Goal: Task Accomplishment & Management: Manage account settings

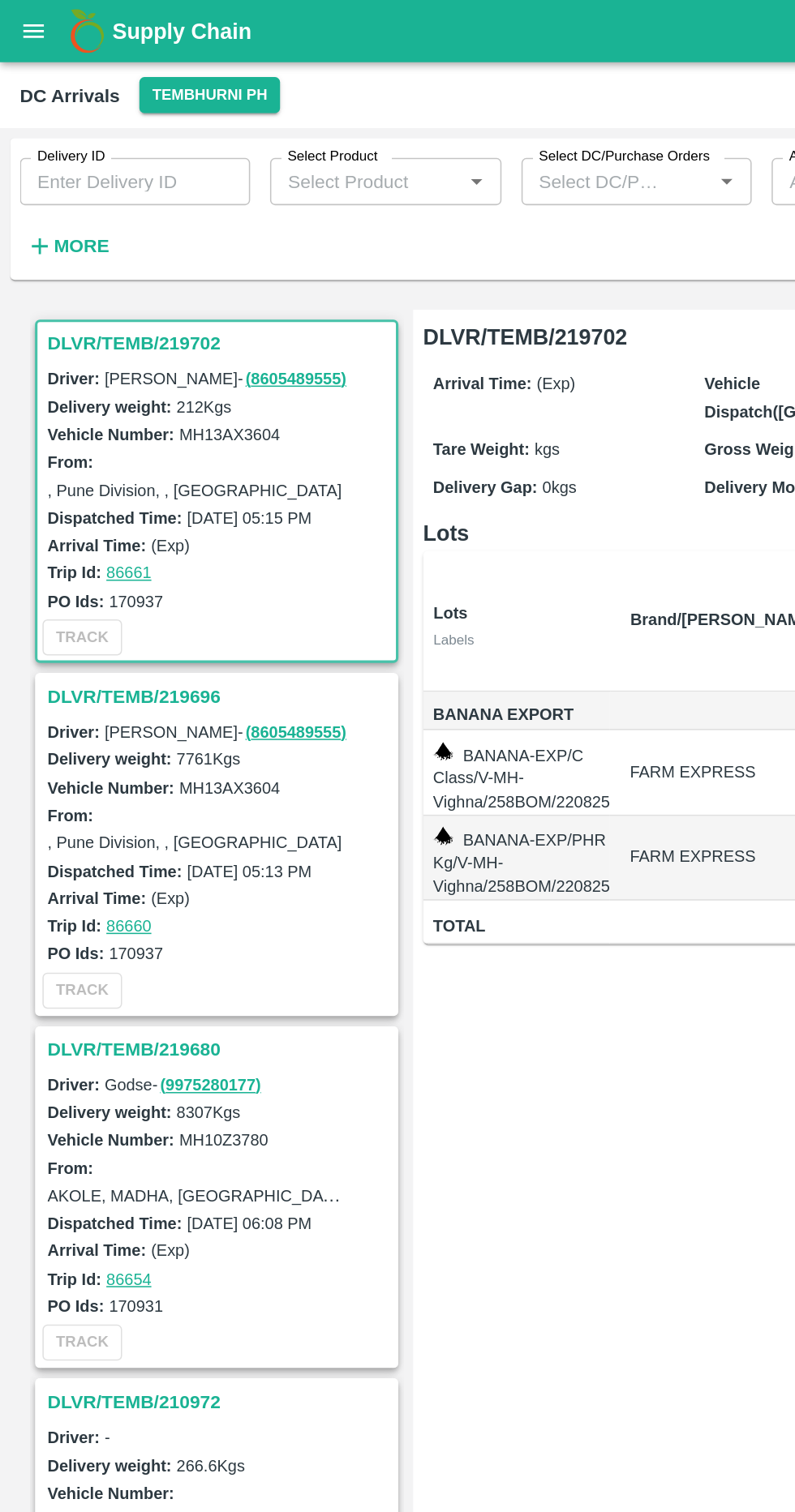
click at [103, 454] on h3 "DLVR/TEMB/219696" at bounding box center [143, 453] width 226 height 21
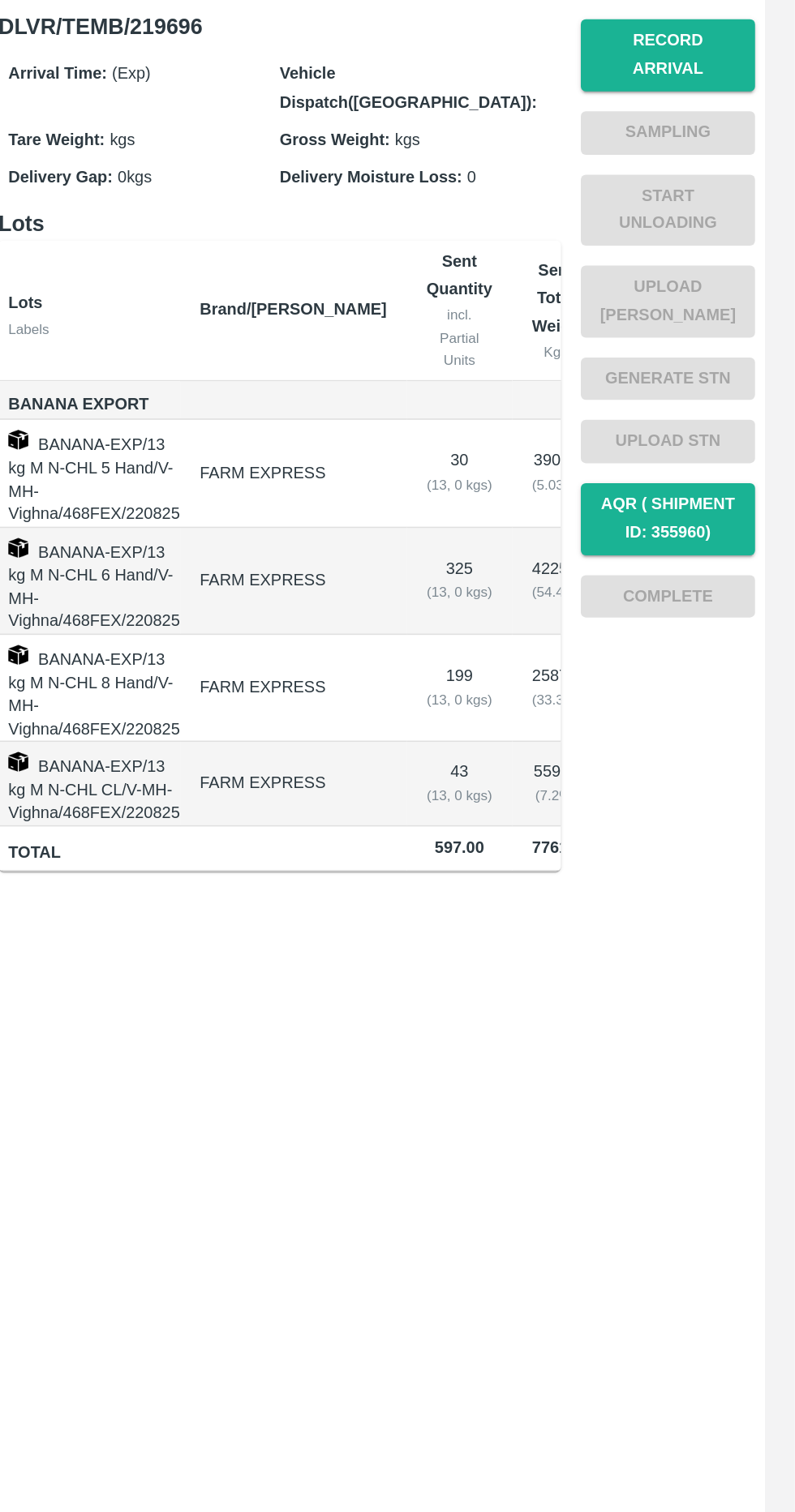
click at [721, 241] on button "Record Arrival" at bounding box center [712, 238] width 113 height 47
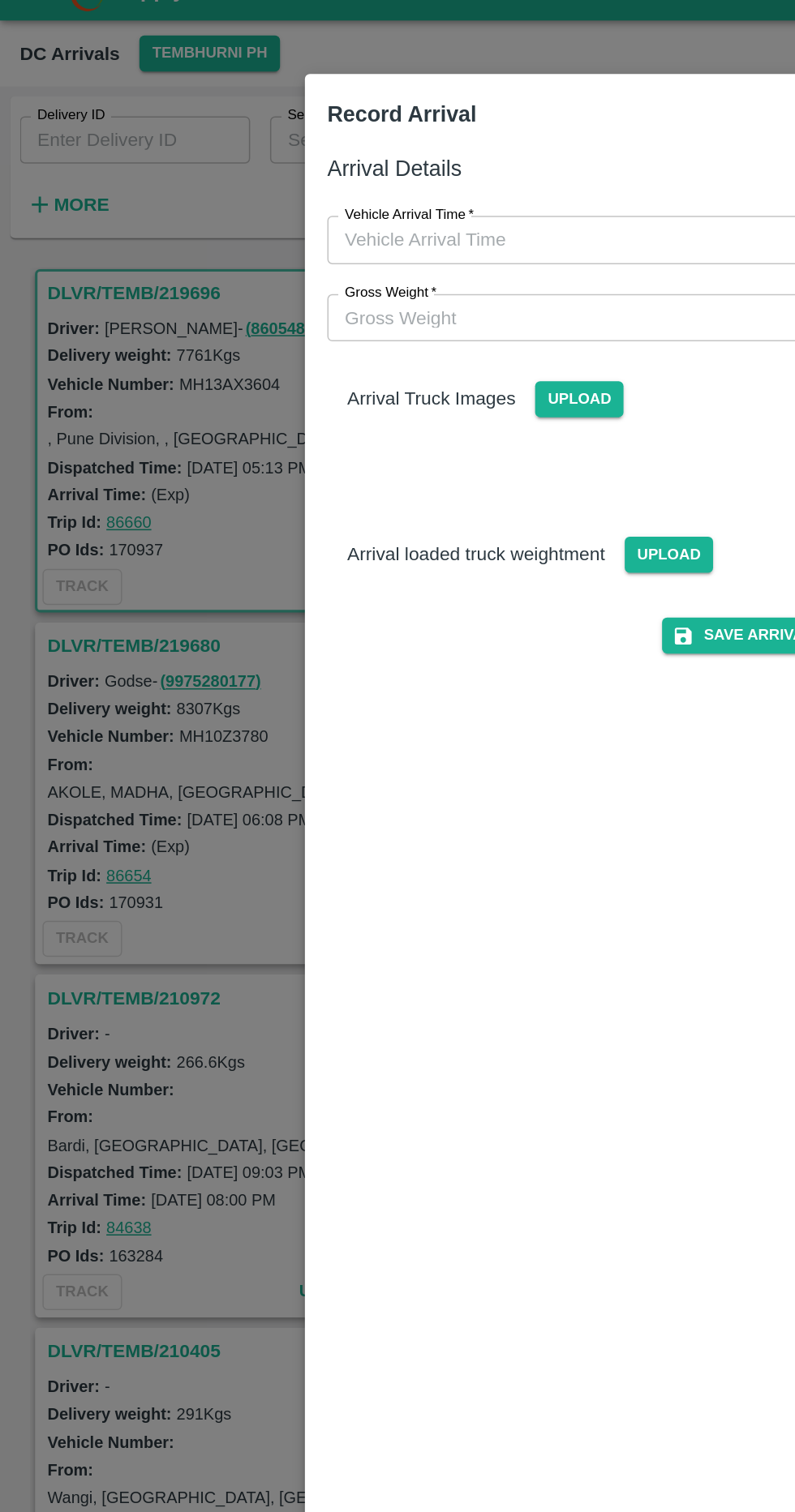
click at [439, 377] on span "Upload" at bounding box center [436, 388] width 57 height 23
click at [0, 0] on input "Upload" at bounding box center [0, 0] width 0 height 0
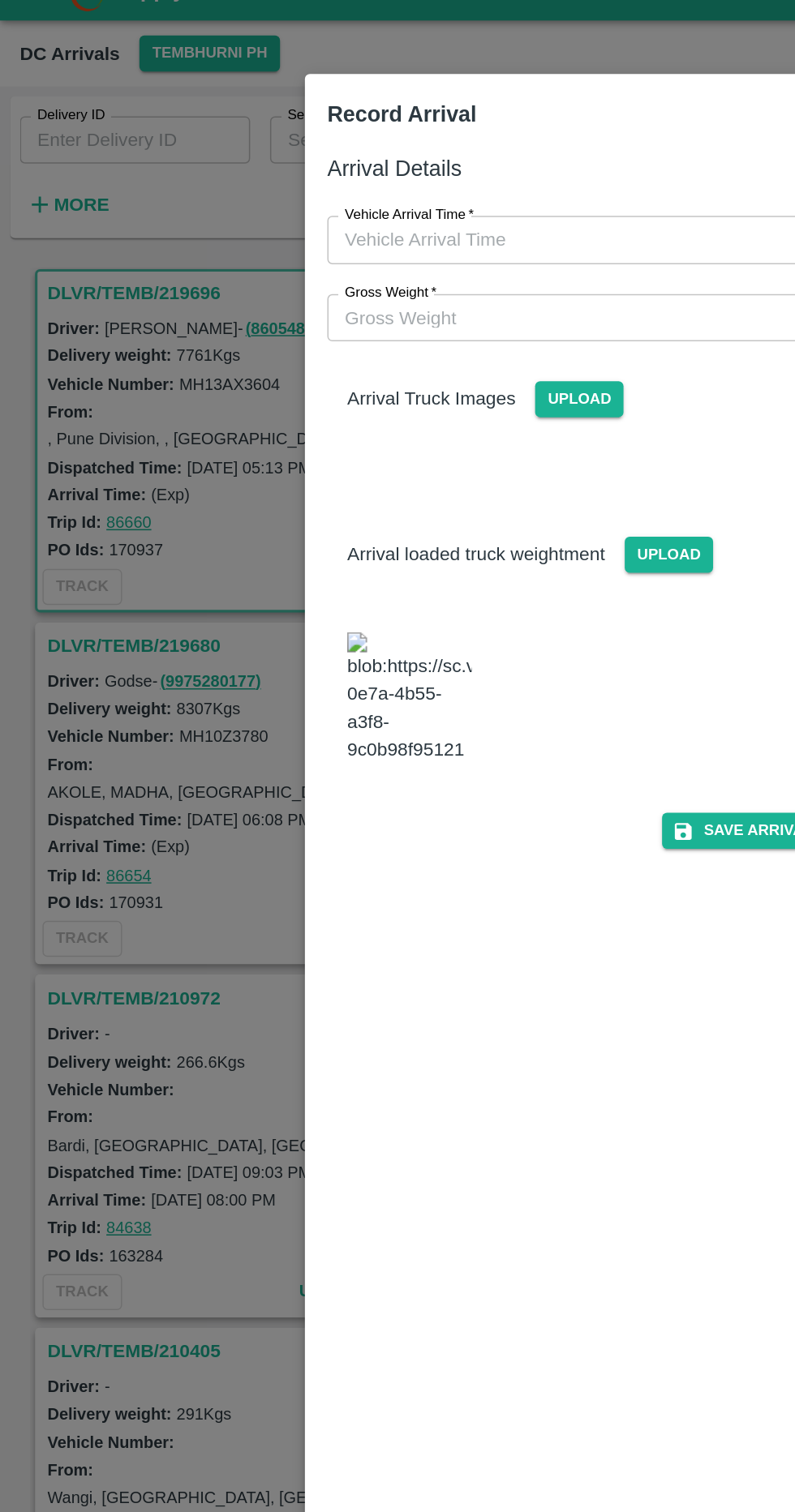
click at [361, 294] on span "Upload" at bounding box center [377, 287] width 57 height 23
click at [0, 0] on input "Upload" at bounding box center [0, 0] width 0 height 0
click at [369, 286] on span "Upload" at bounding box center [377, 287] width 57 height 23
click at [0, 0] on input "Upload" at bounding box center [0, 0] width 0 height 0
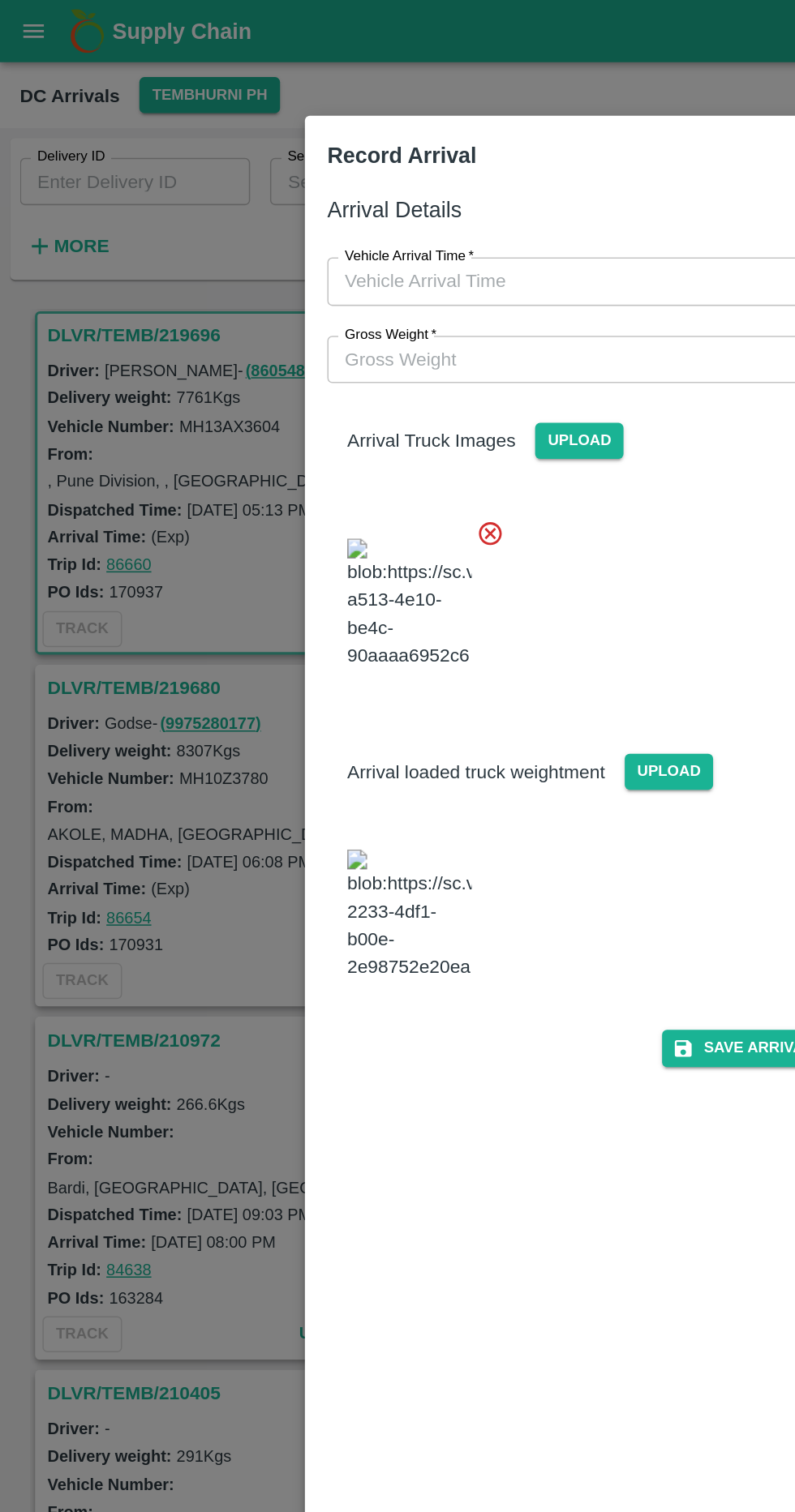
click at [385, 234] on input "Gross Weight   *" at bounding box center [381, 234] width 335 height 31
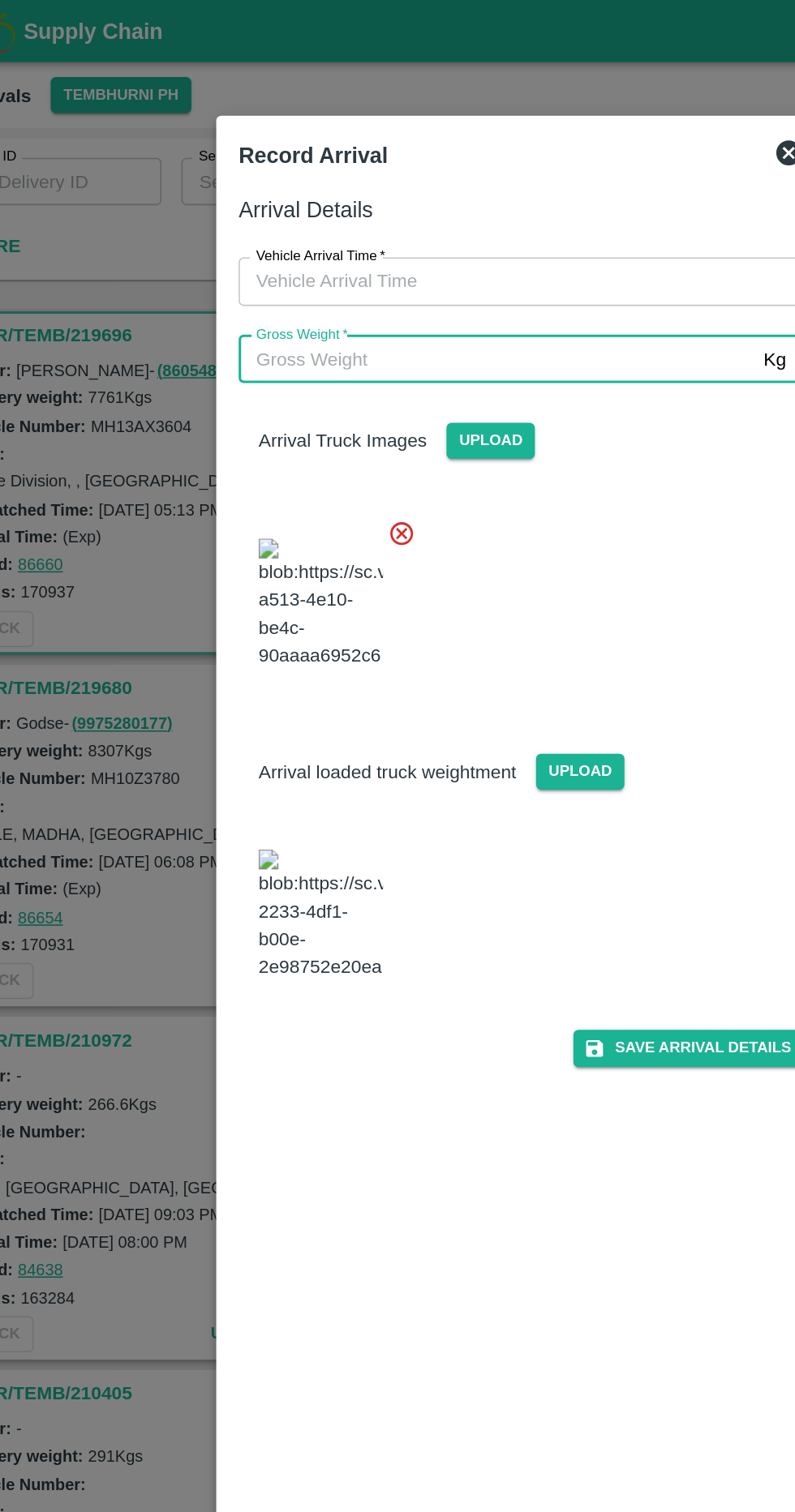
click at [399, 183] on input "Vehicle Arrival Time   *" at bounding box center [392, 183] width 357 height 31
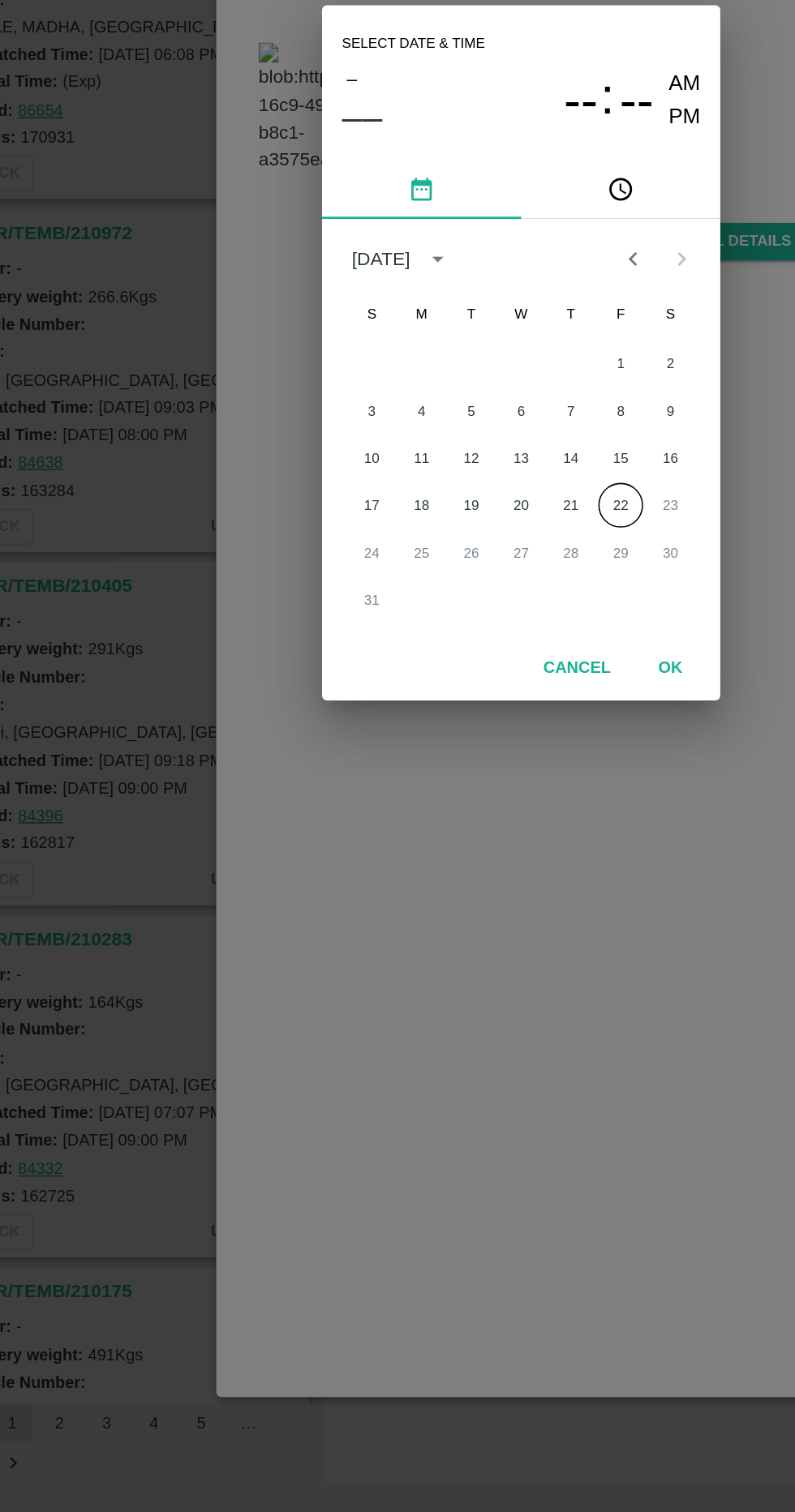
click at [472, 853] on button "22" at bounding box center [462, 855] width 29 height 29
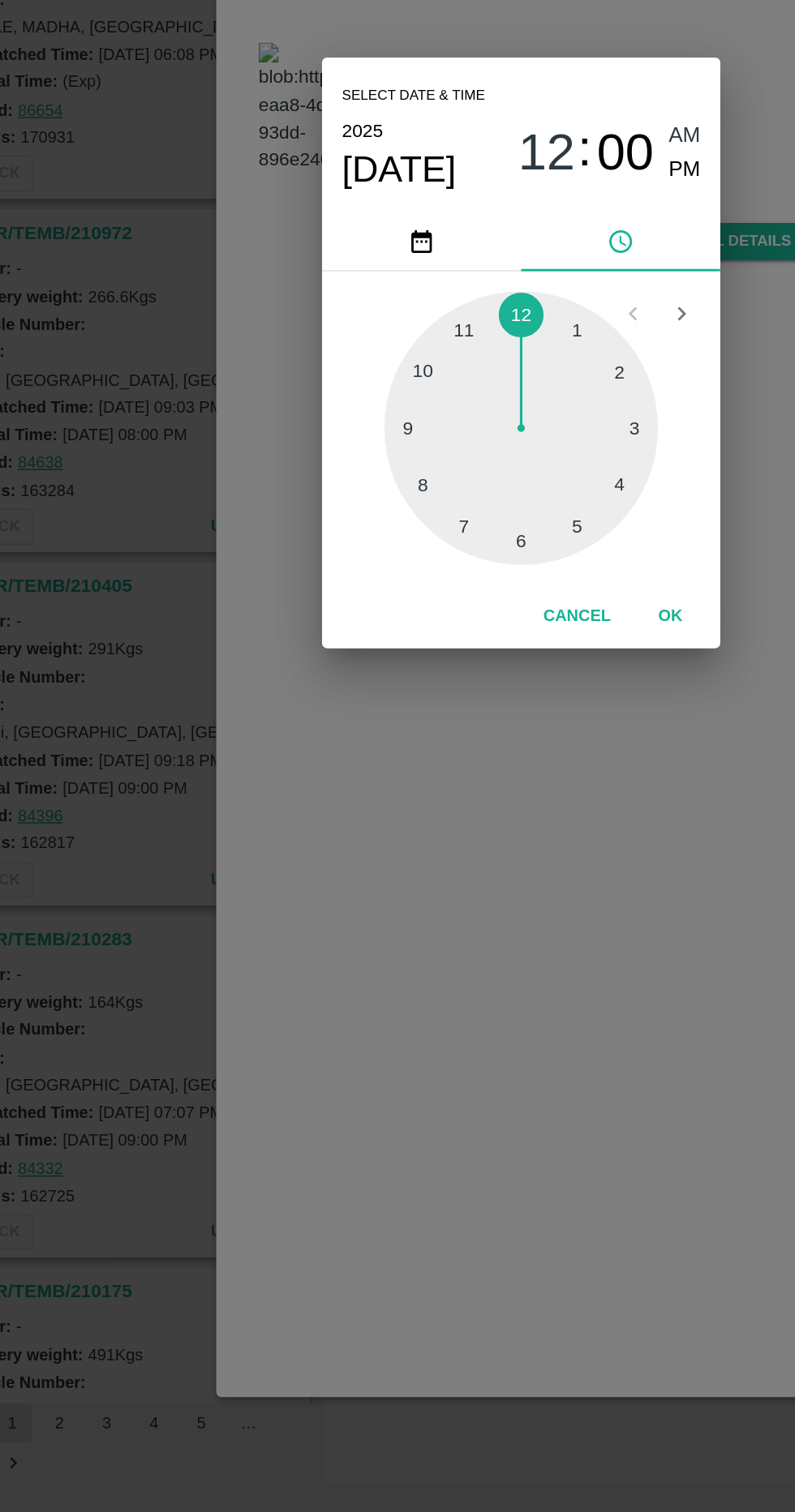
click at [396, 893] on div at bounding box center [397, 805] width 178 height 178
click at [466, 768] on div at bounding box center [397, 805] width 178 height 178
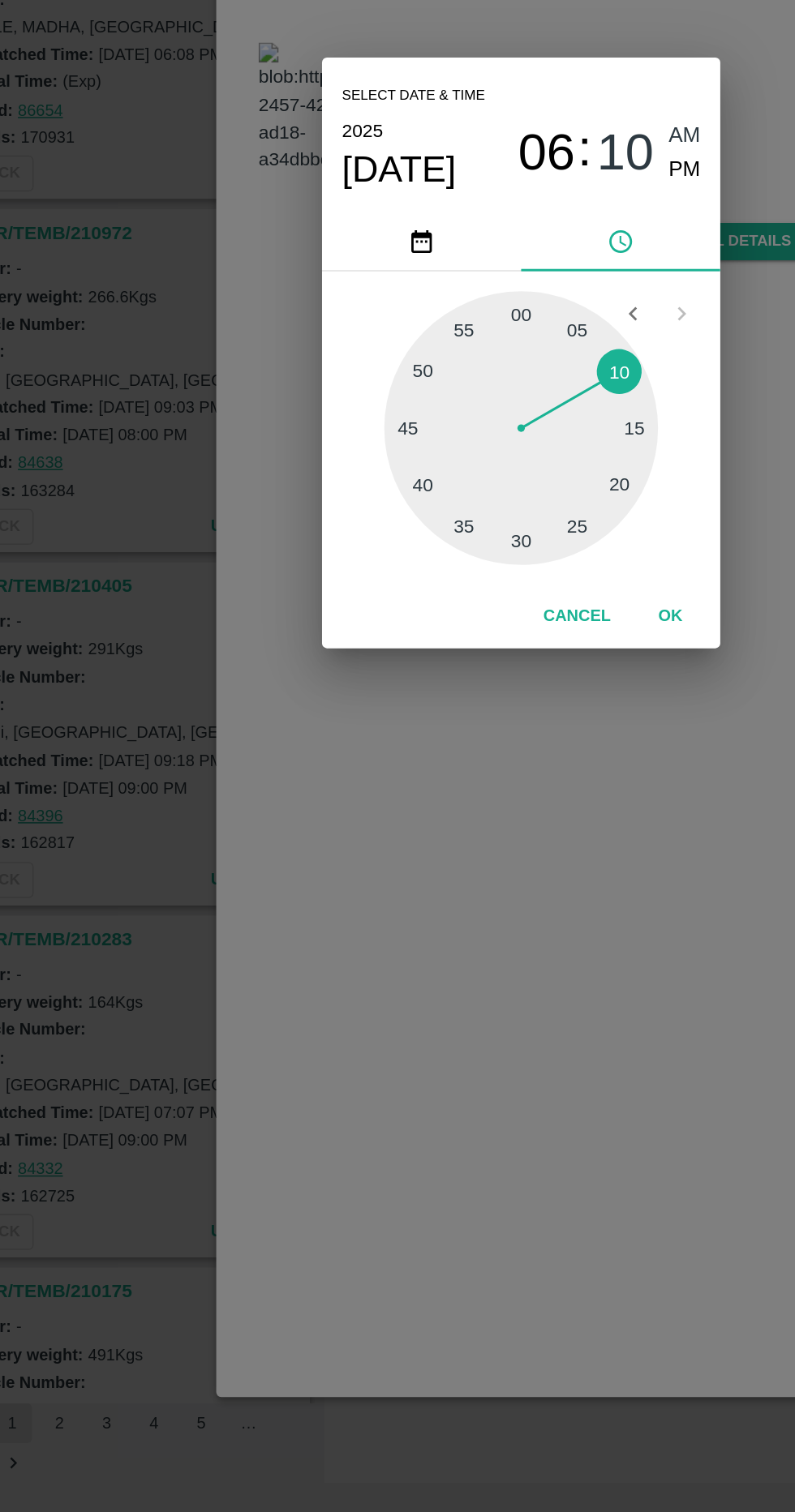
click at [505, 639] on span "PM" at bounding box center [504, 637] width 21 height 22
type input "[DATE] 06:10 PM"
click at [509, 934] on button "OK" at bounding box center [495, 927] width 52 height 28
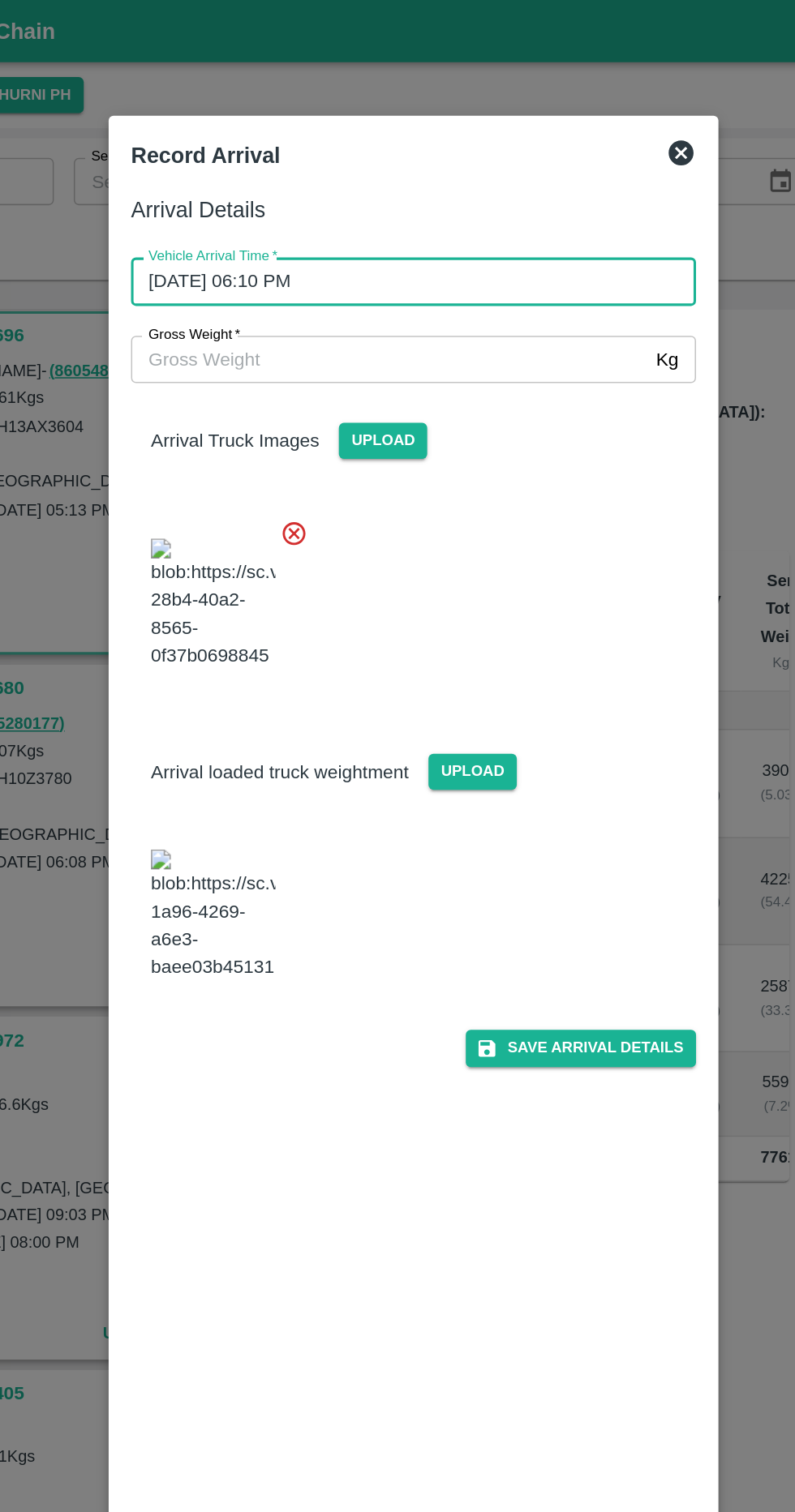
click at [489, 227] on input "Gross Weight   *" at bounding box center [381, 234] width 335 height 31
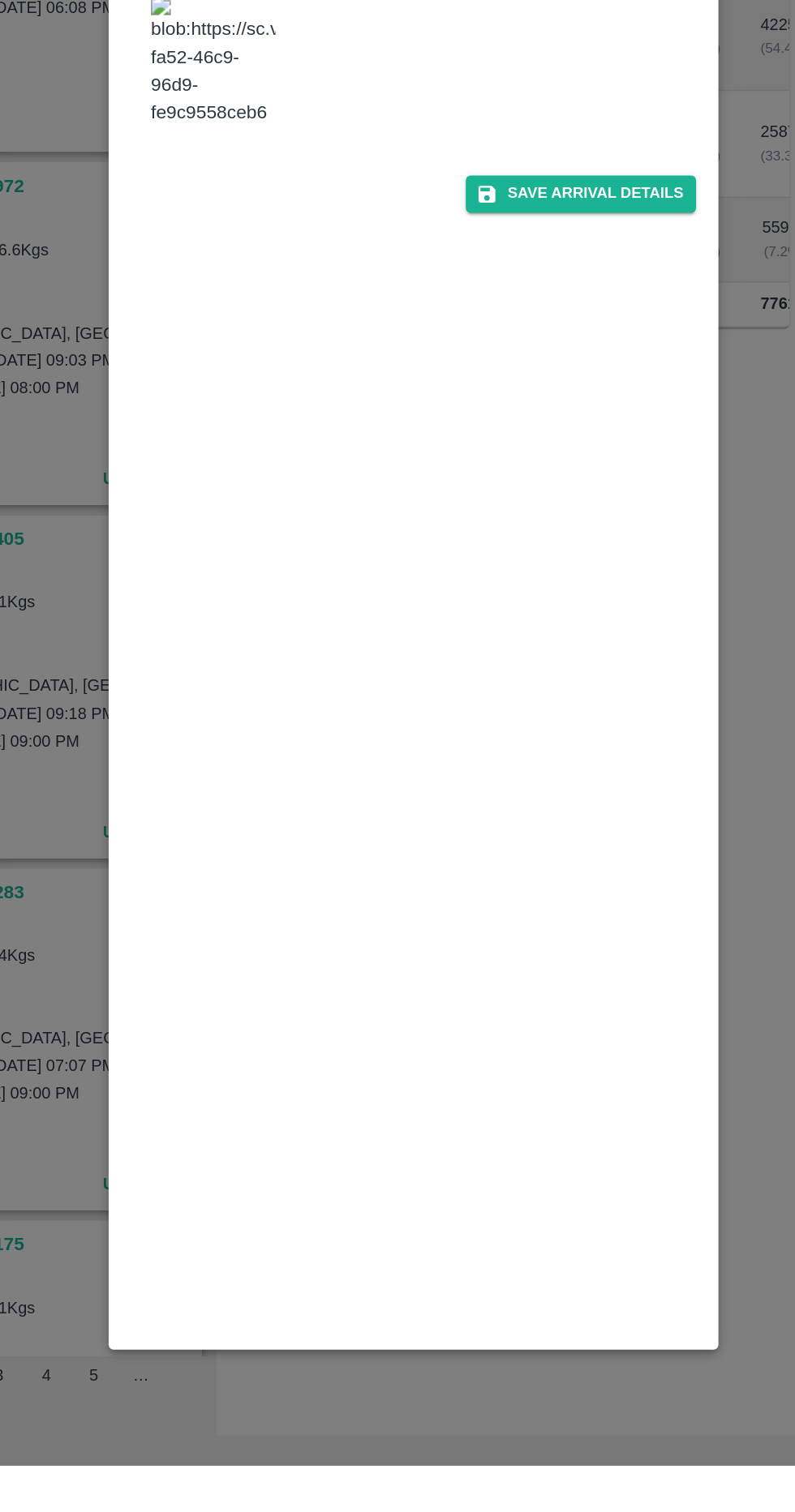
type input "13190"
click at [534, 694] on button "Save Arrival Details" at bounding box center [506, 682] width 150 height 23
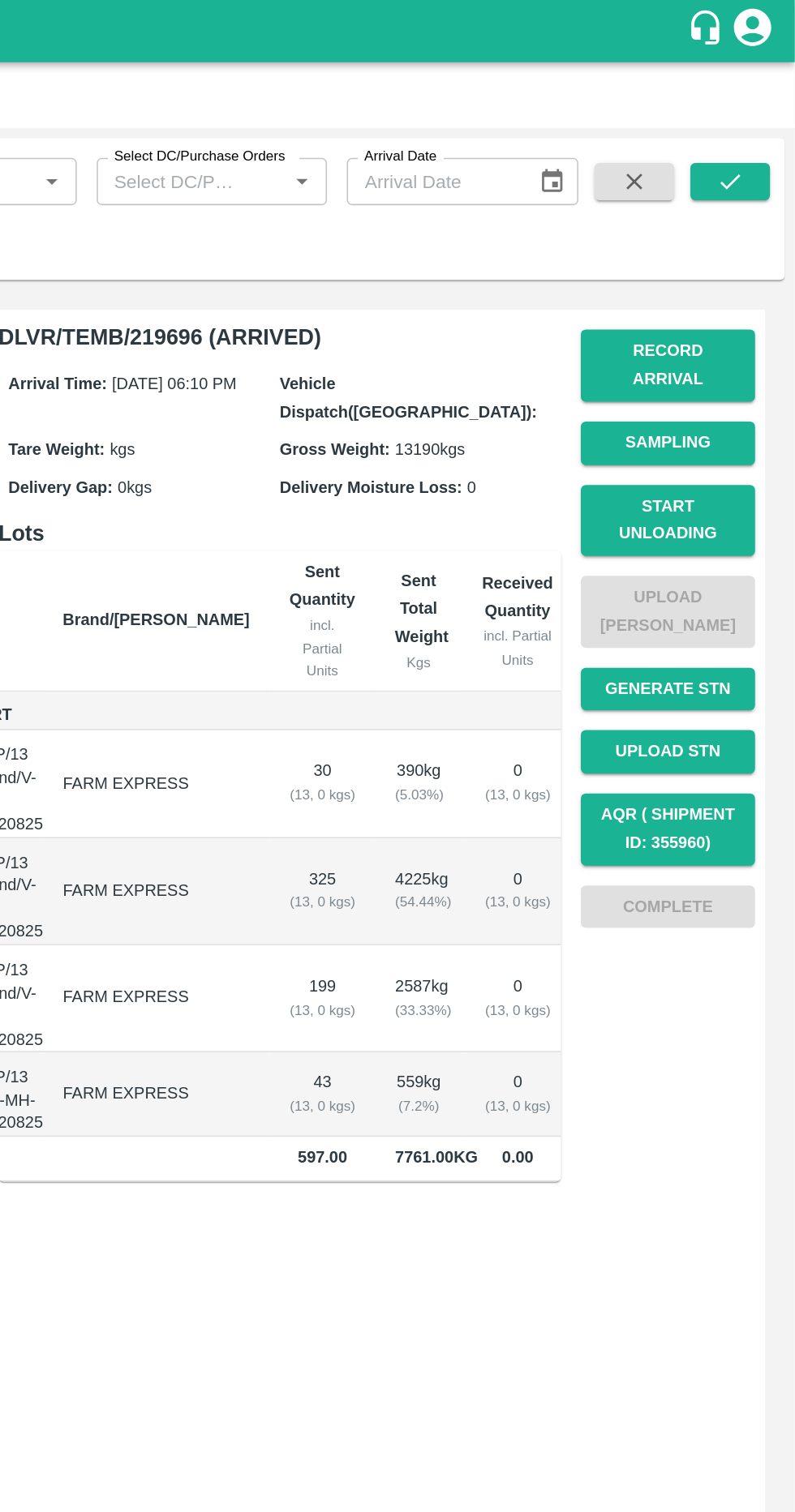
click at [708, 325] on button "Start Unloading" at bounding box center [712, 339] width 113 height 47
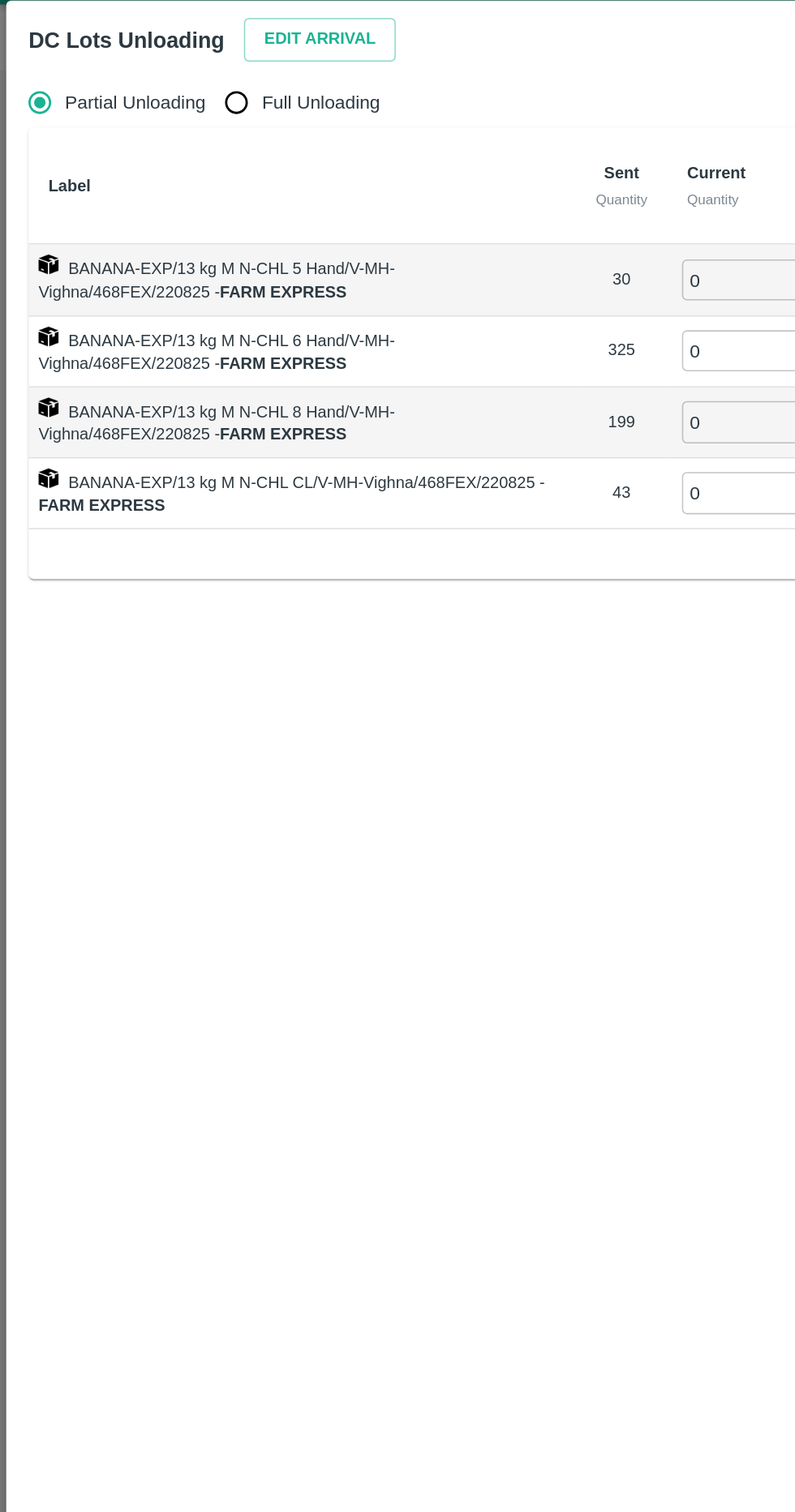
click at [373, 568] on div "Partial Unloading Full Unloading Label Sent Quantity Current Quantity Complete …" at bounding box center [397, 753] width 770 height 1341
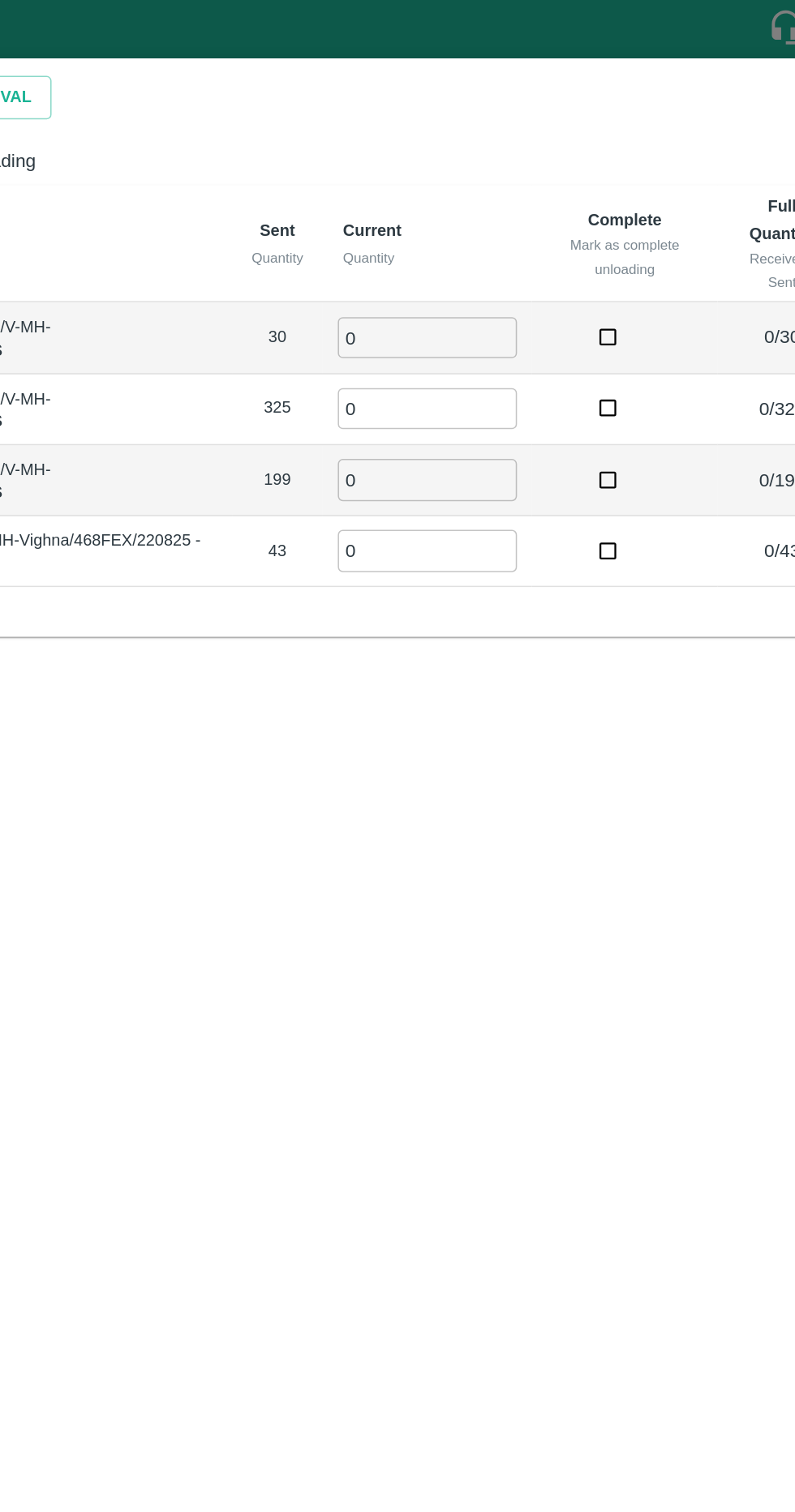
click at [514, 223] on input "0" at bounding box center [503, 219] width 117 height 27
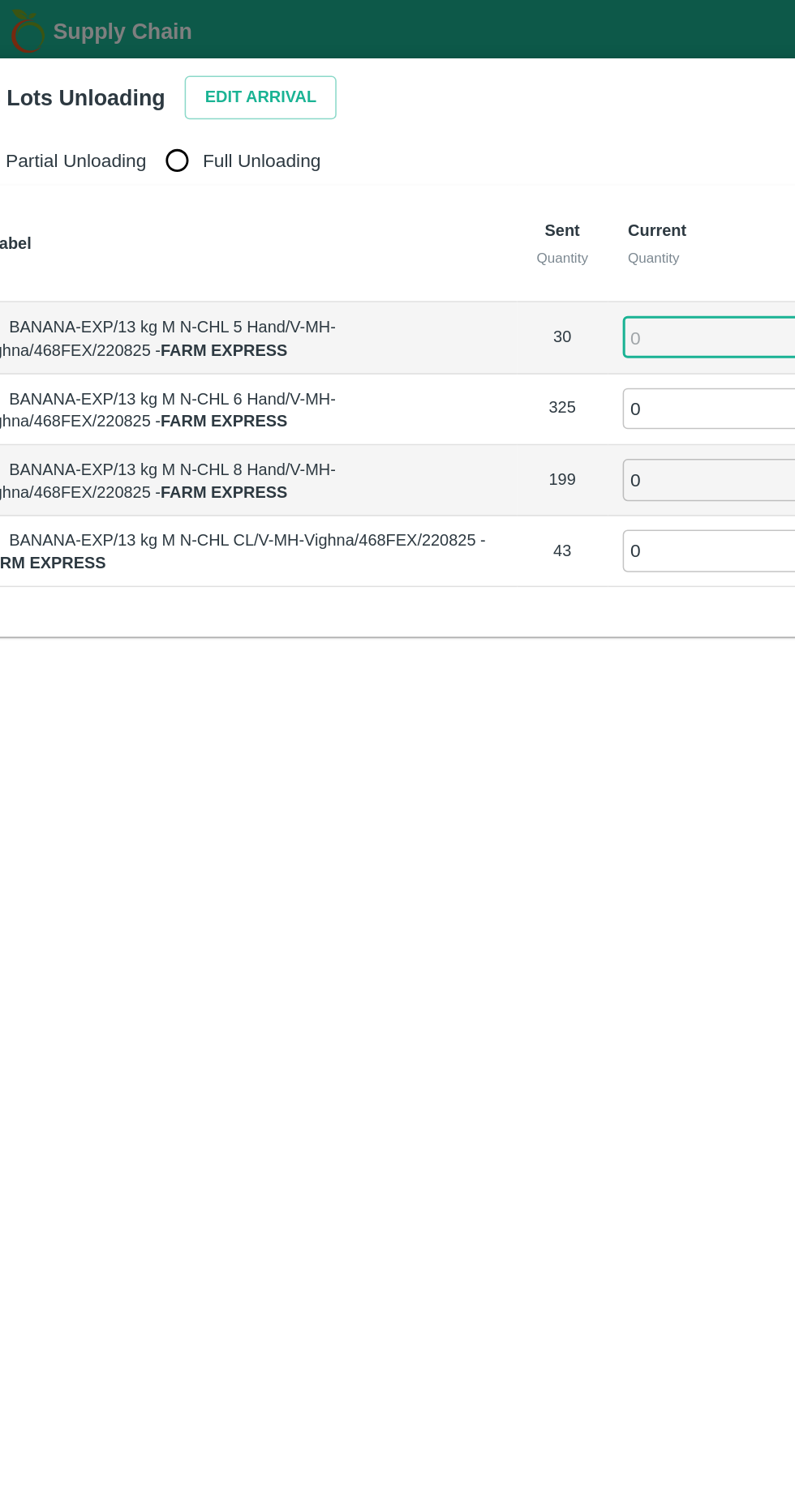
click at [226, 57] on button "Edit Arrival" at bounding box center [208, 63] width 99 height 28
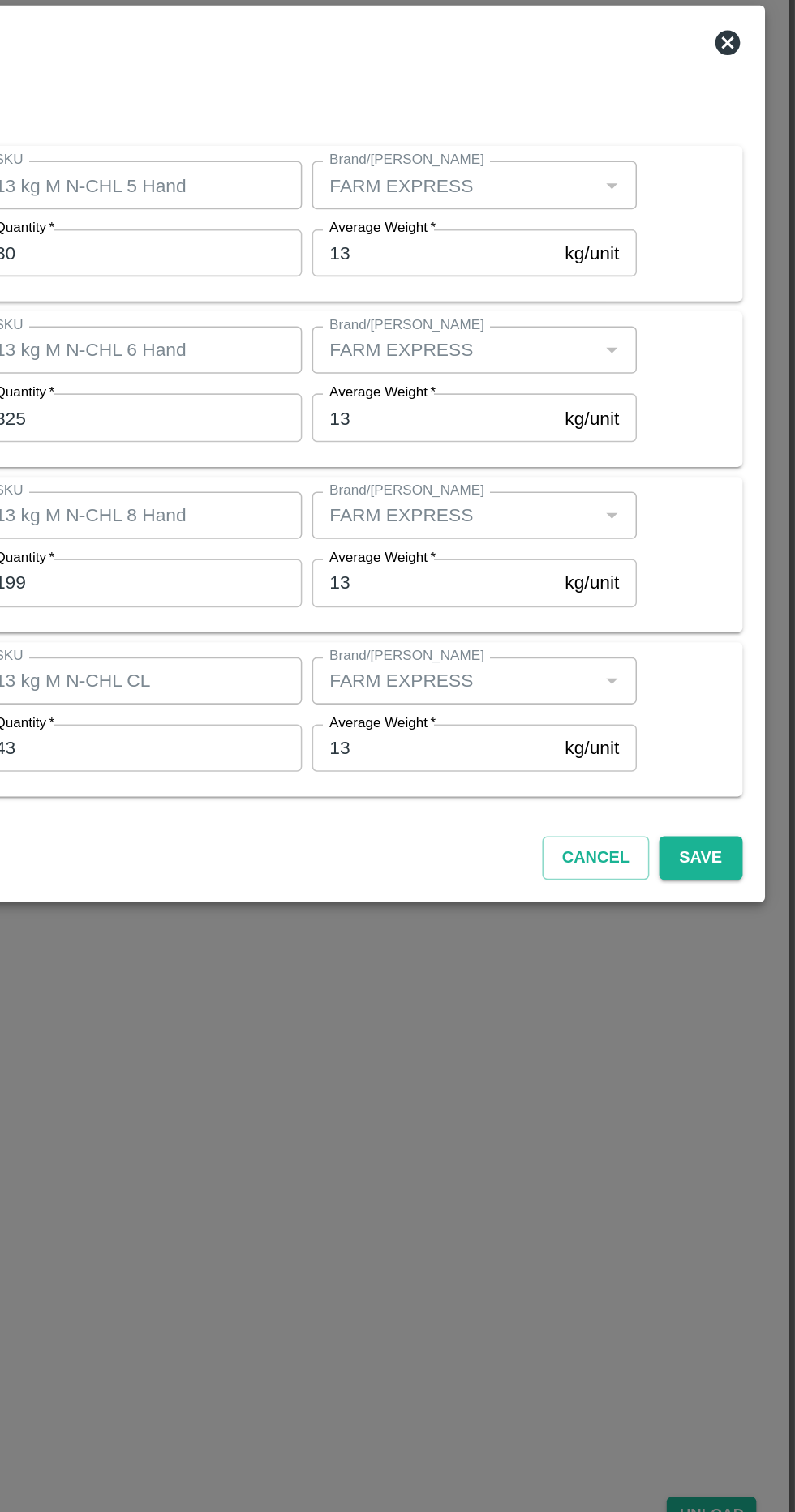
click at [658, 1028] on button "Cancel" at bounding box center [665, 1019] width 69 height 28
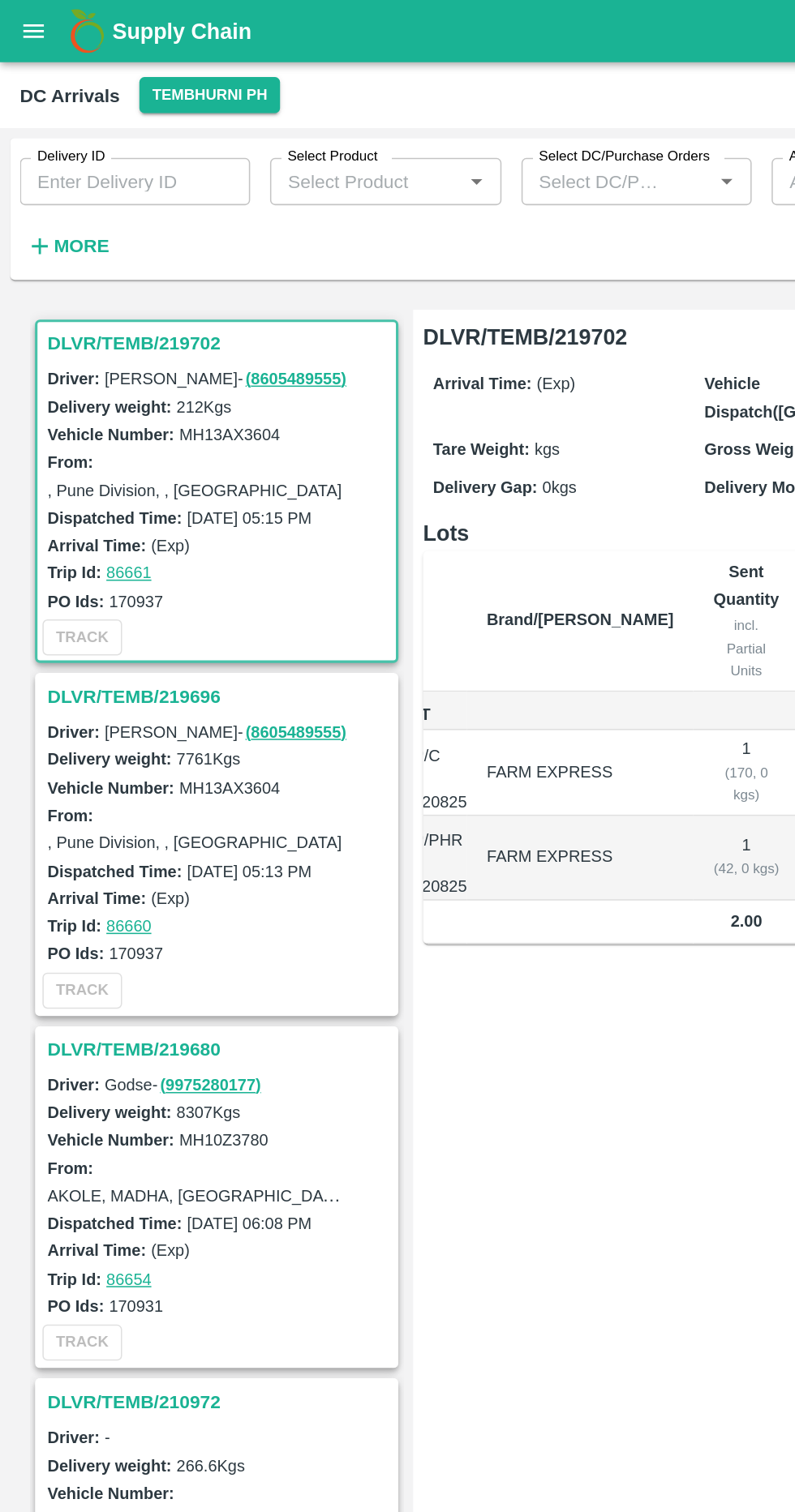
click at [99, 447] on h3 "DLVR/TEMB/219696" at bounding box center [143, 453] width 226 height 21
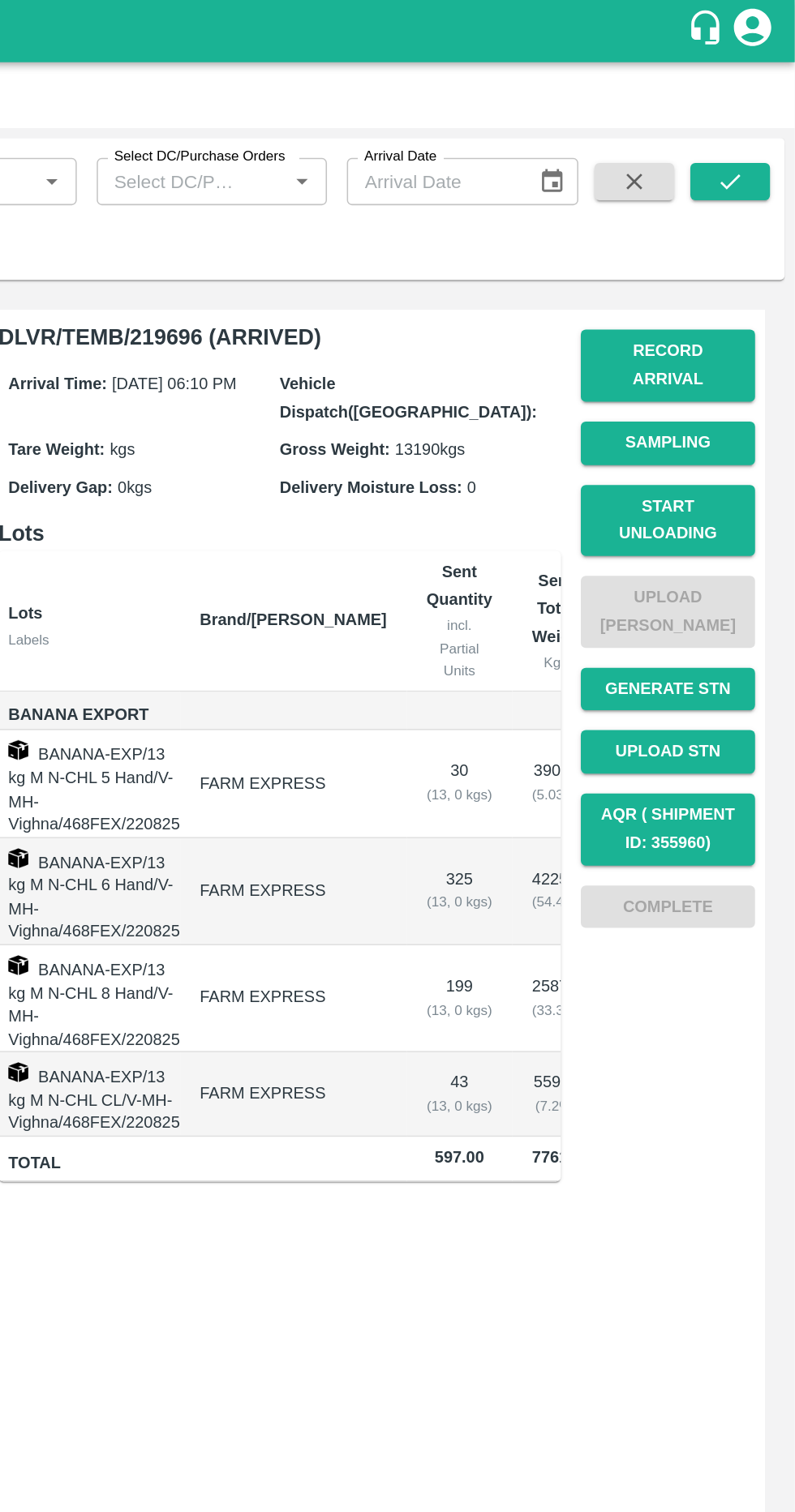
click at [743, 224] on button "Record Arrival" at bounding box center [712, 238] width 113 height 47
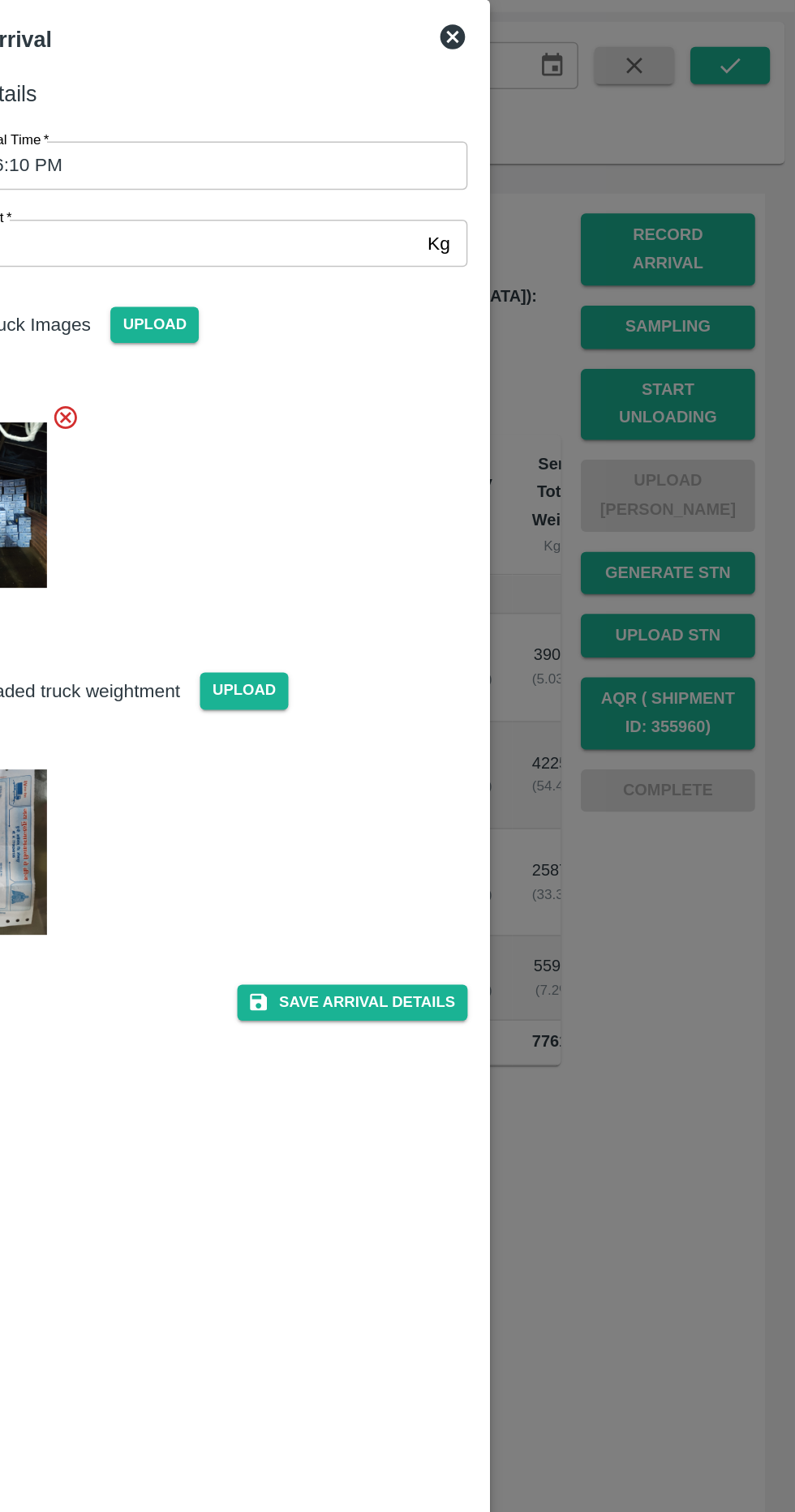
click at [569, 95] on icon at bounding box center [571, 99] width 16 height 16
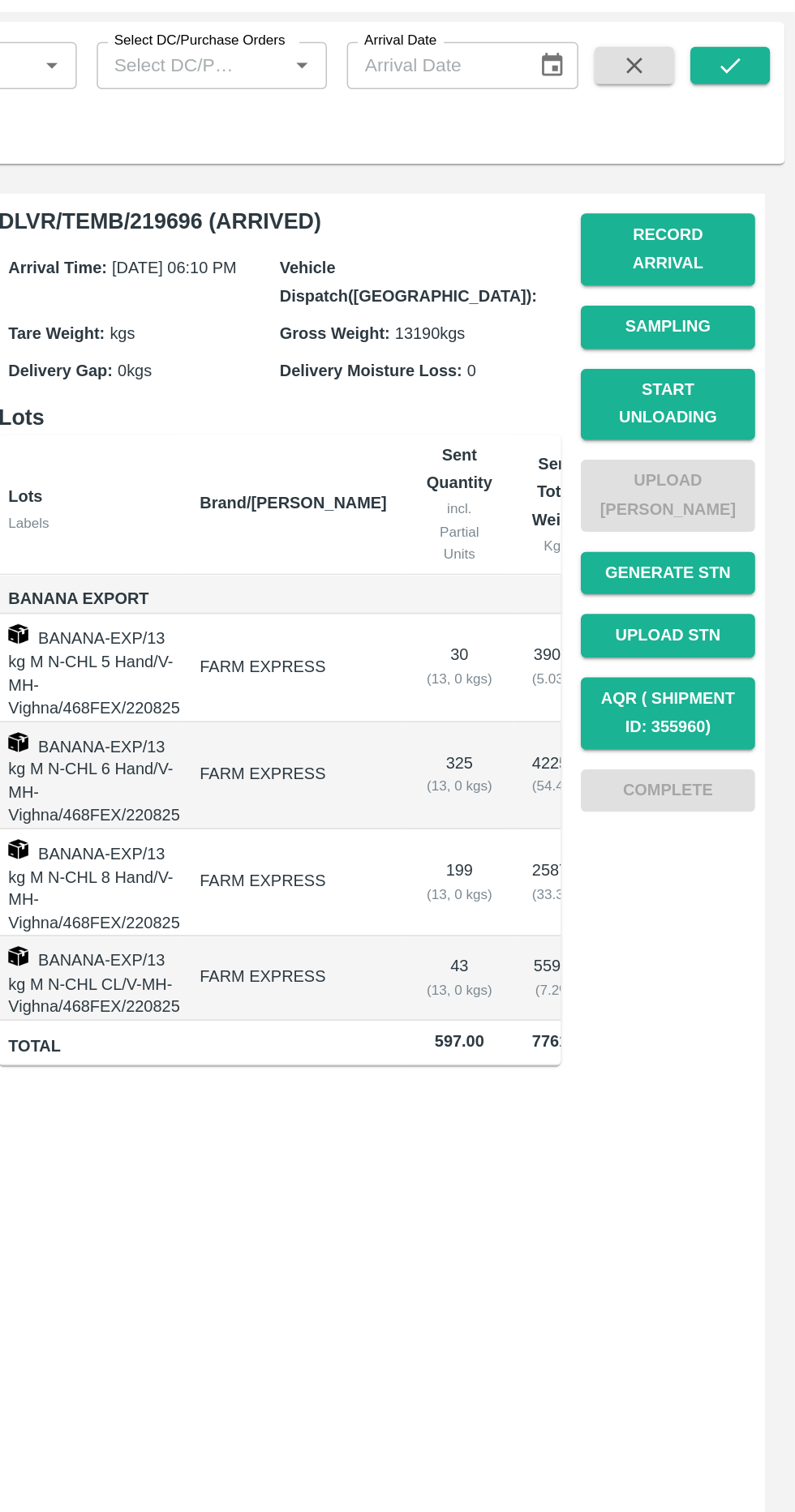
click at [750, 327] on button "Start Unloading" at bounding box center [712, 339] width 113 height 47
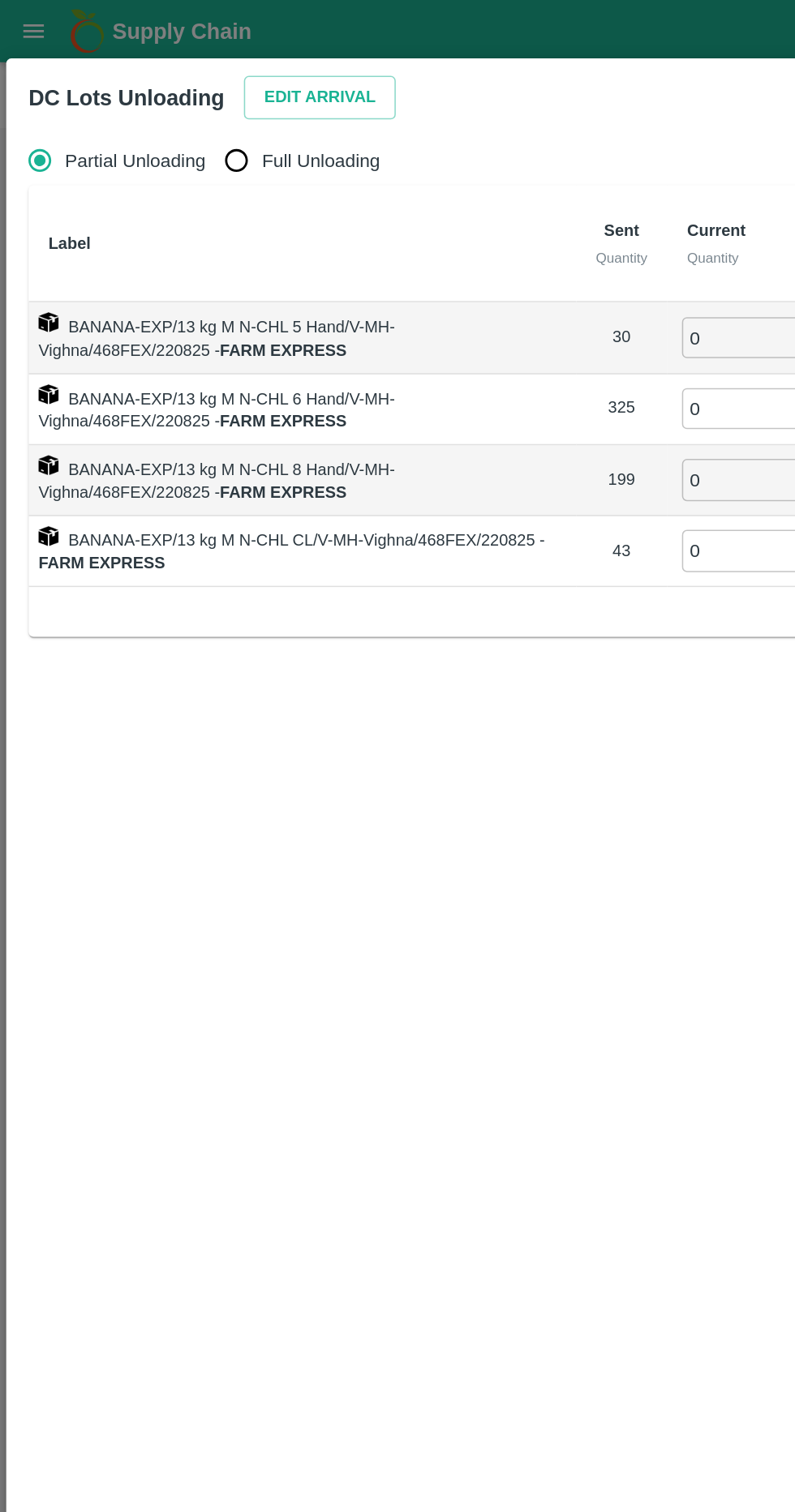
click at [200, 100] on span "Full Unloading" at bounding box center [210, 105] width 77 height 18
click at [171, 100] on input "Full Unloading" at bounding box center [154, 105] width 33 height 33
radio input "true"
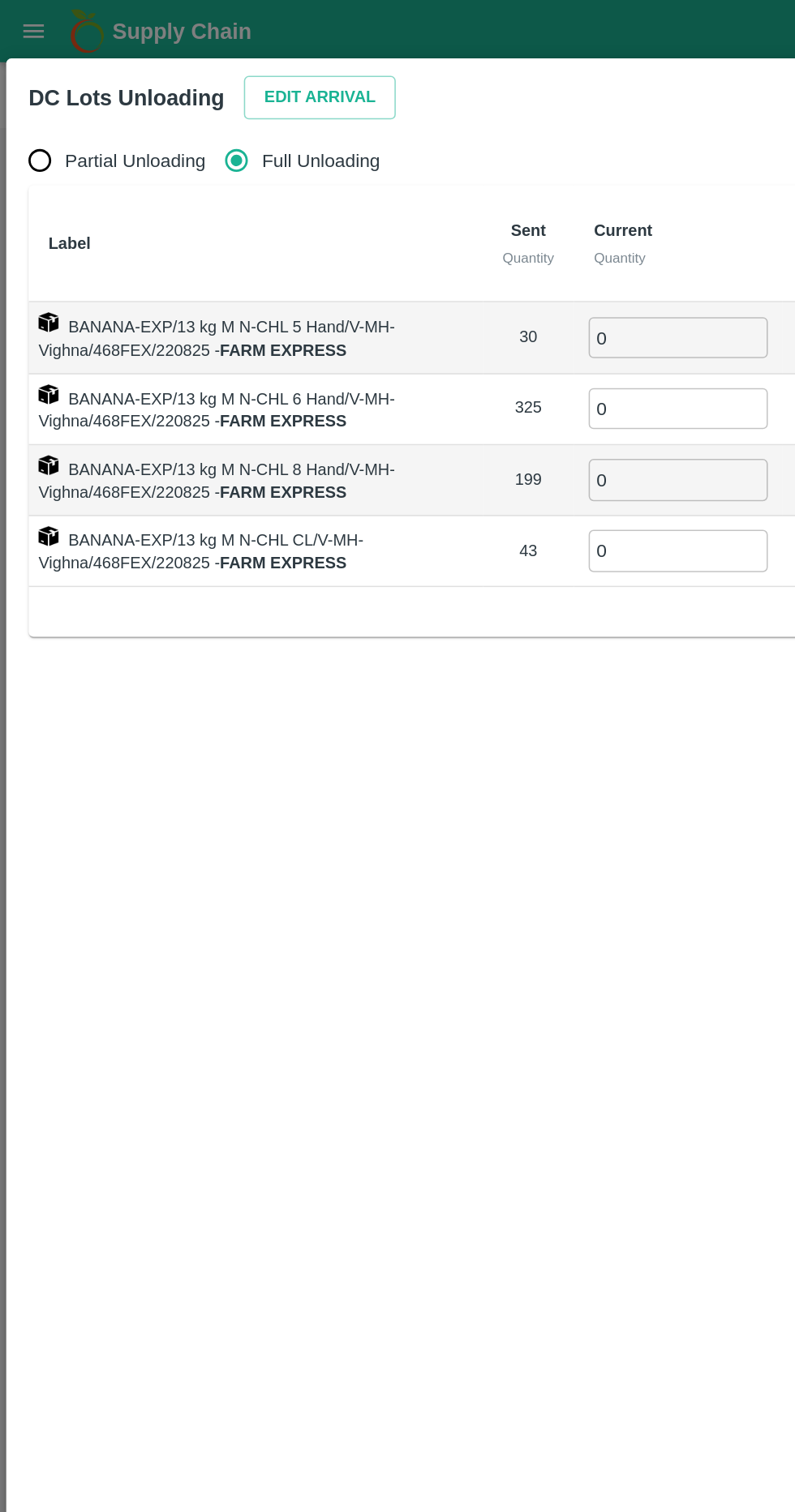
click at [209, 62] on button "Edit Arrival" at bounding box center [208, 63] width 99 height 28
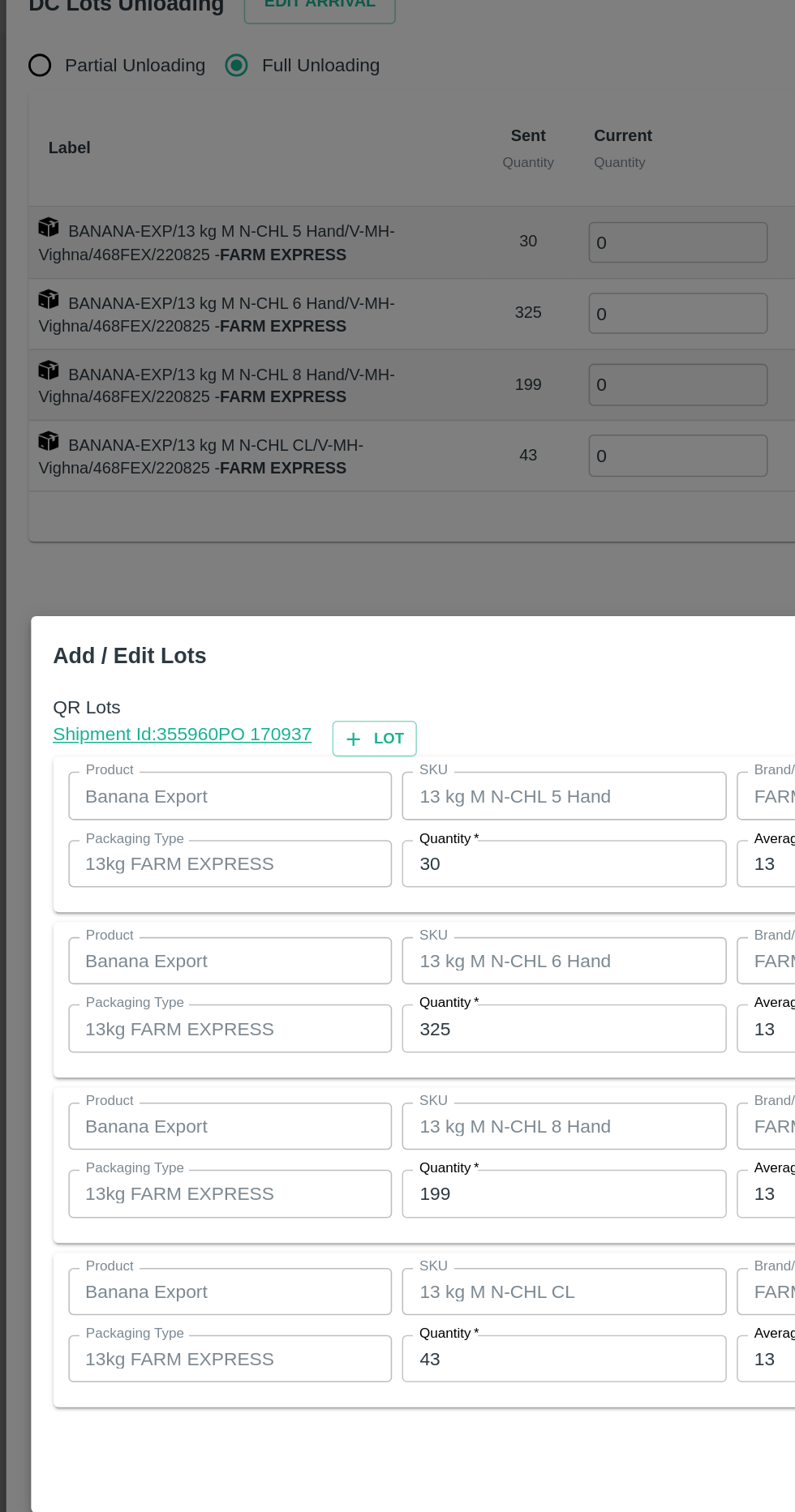
click at [370, 630] on input "30" at bounding box center [367, 625] width 212 height 31
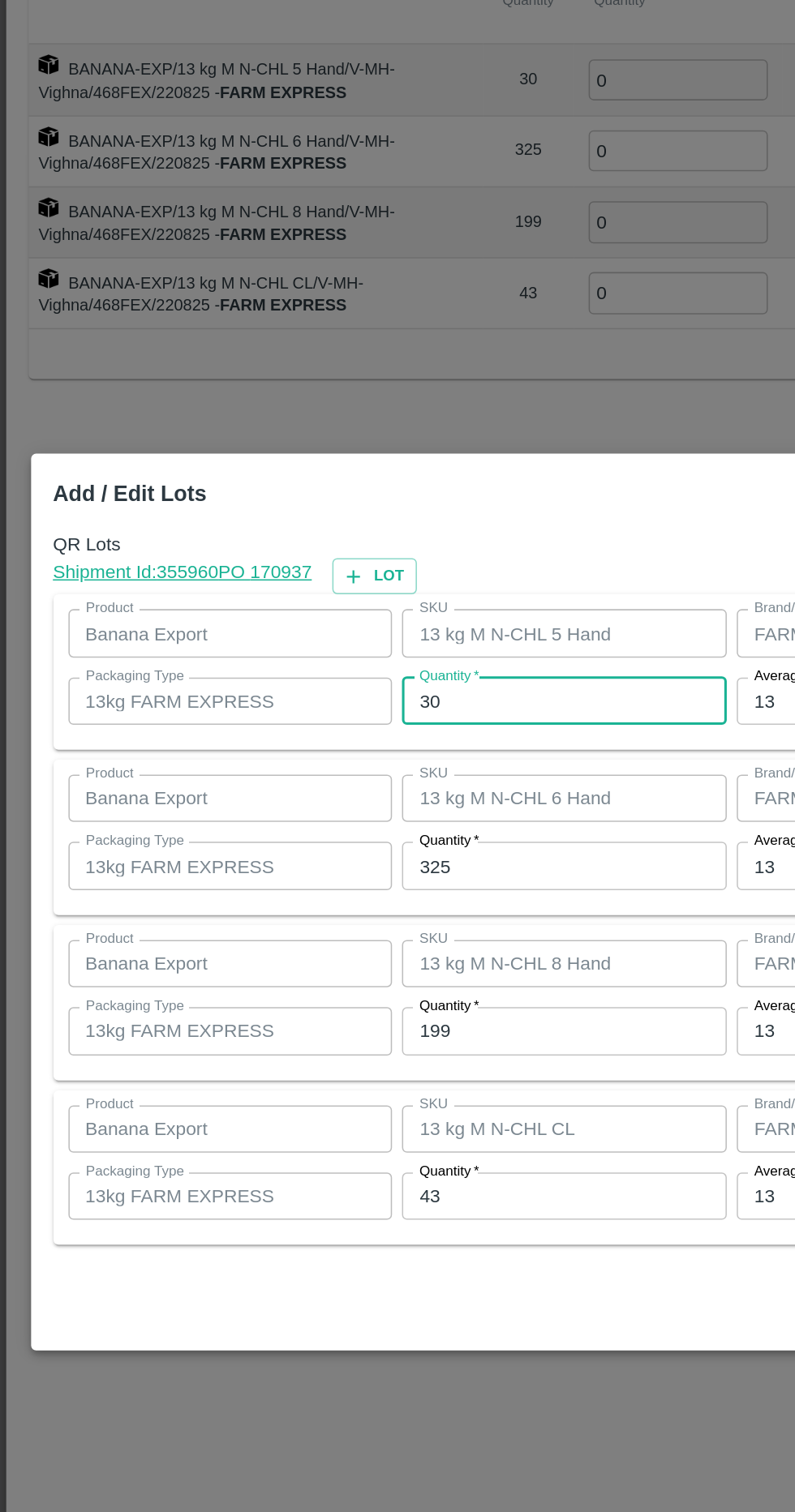
click at [397, 729] on input "325" at bounding box center [367, 732] width 212 height 31
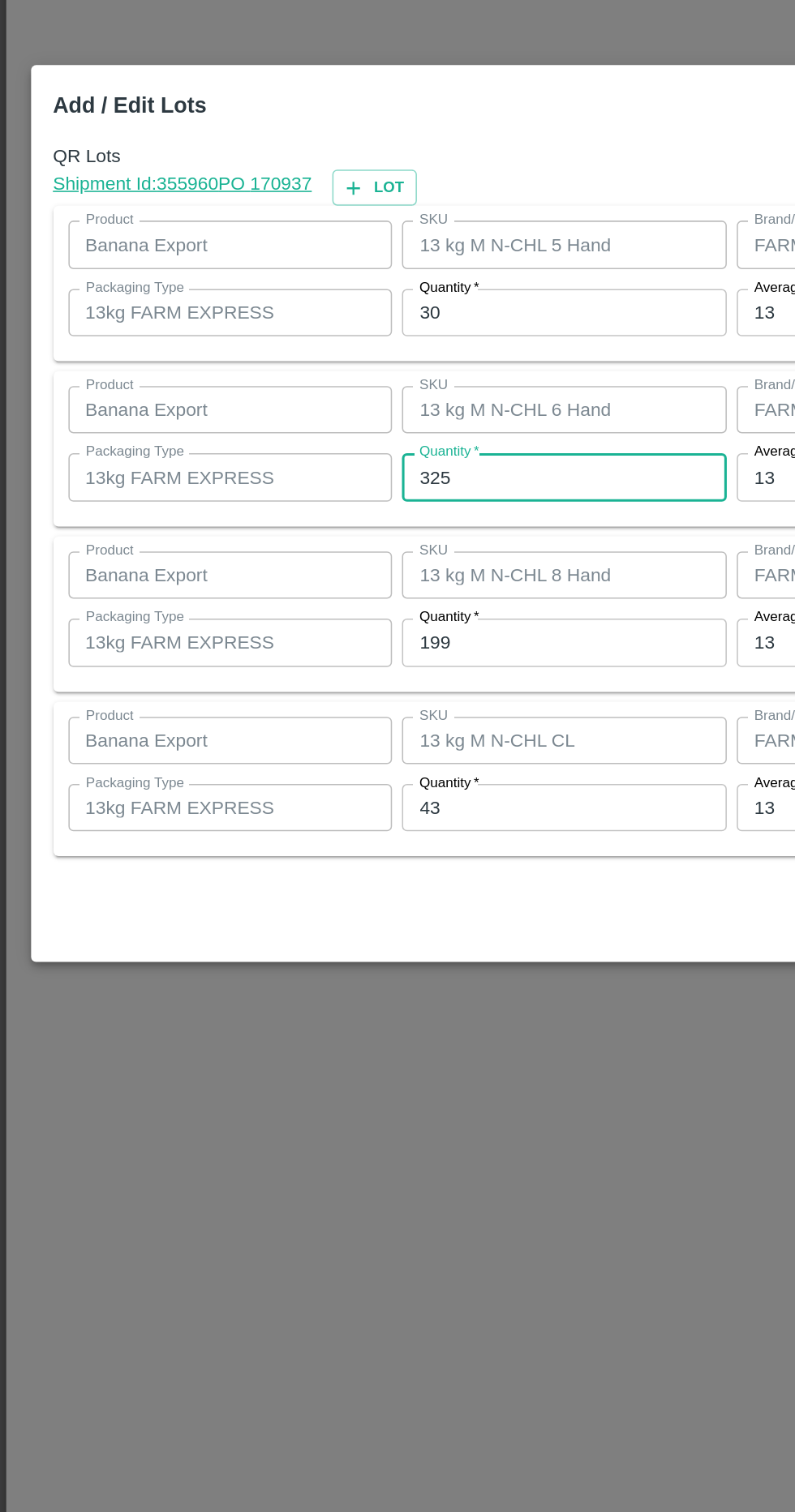
click at [409, 844] on input "199" at bounding box center [367, 840] width 212 height 31
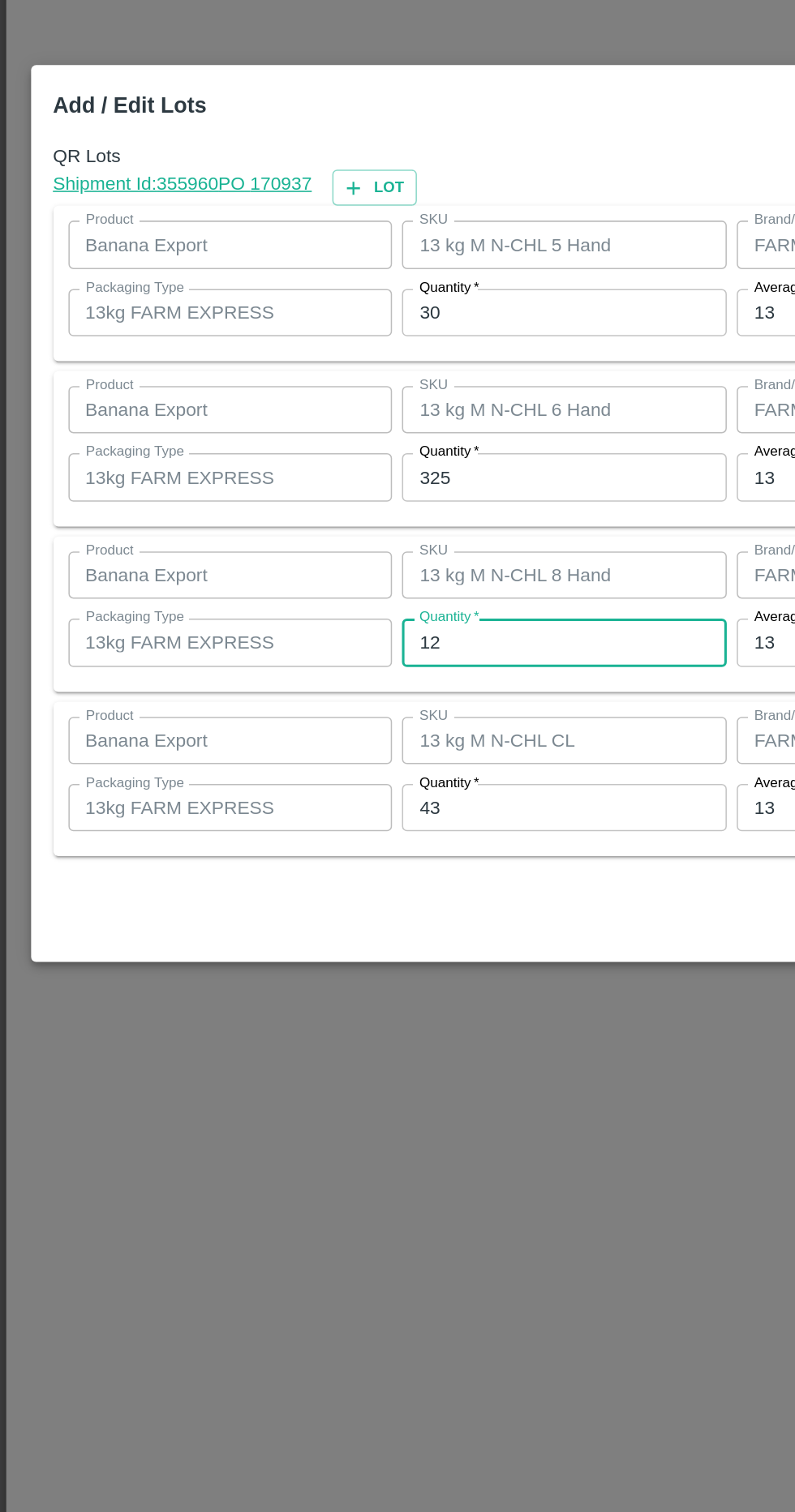
type input "1"
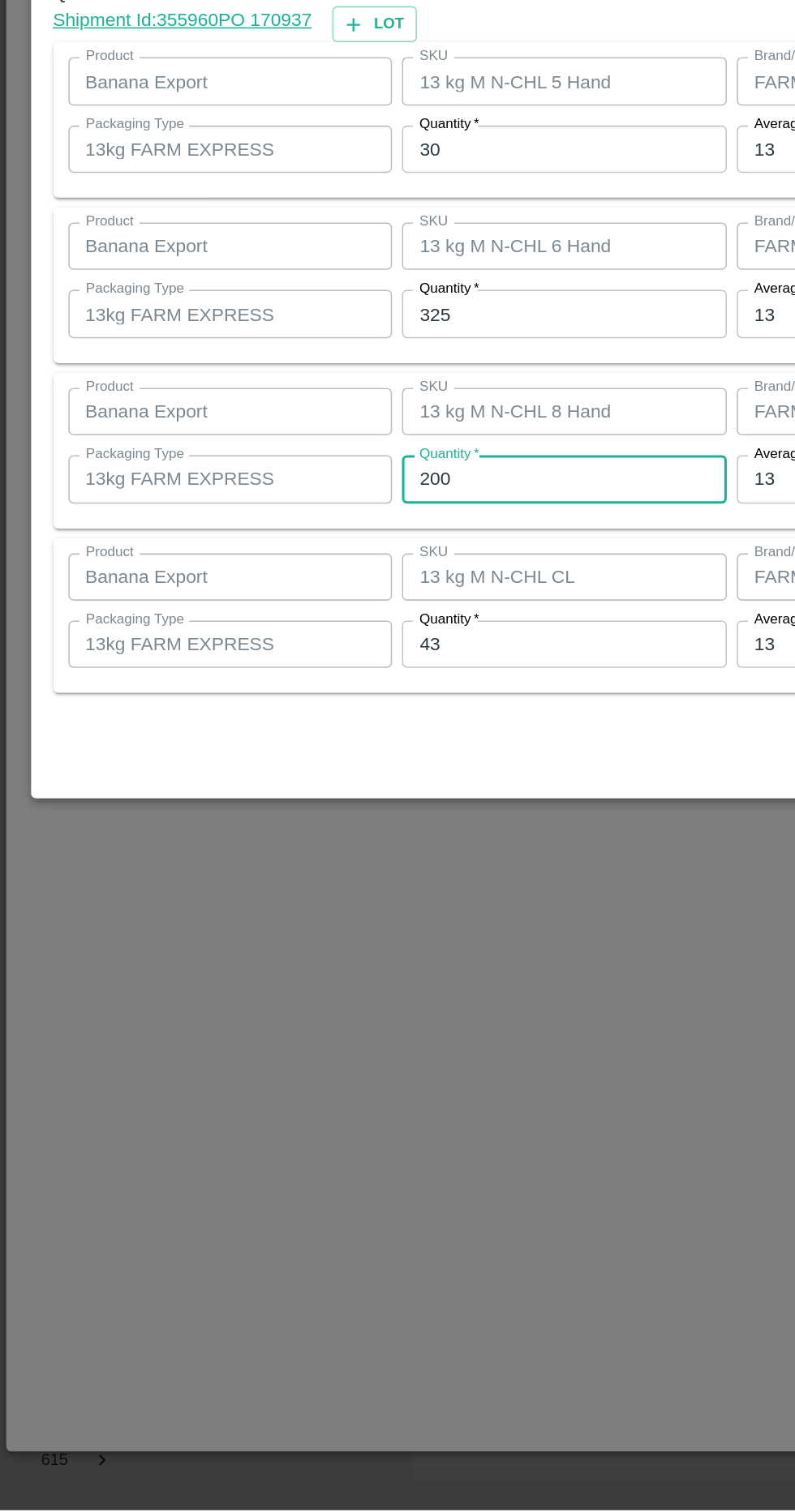
type input "200"
click at [406, 945] on input "43" at bounding box center [367, 947] width 212 height 31
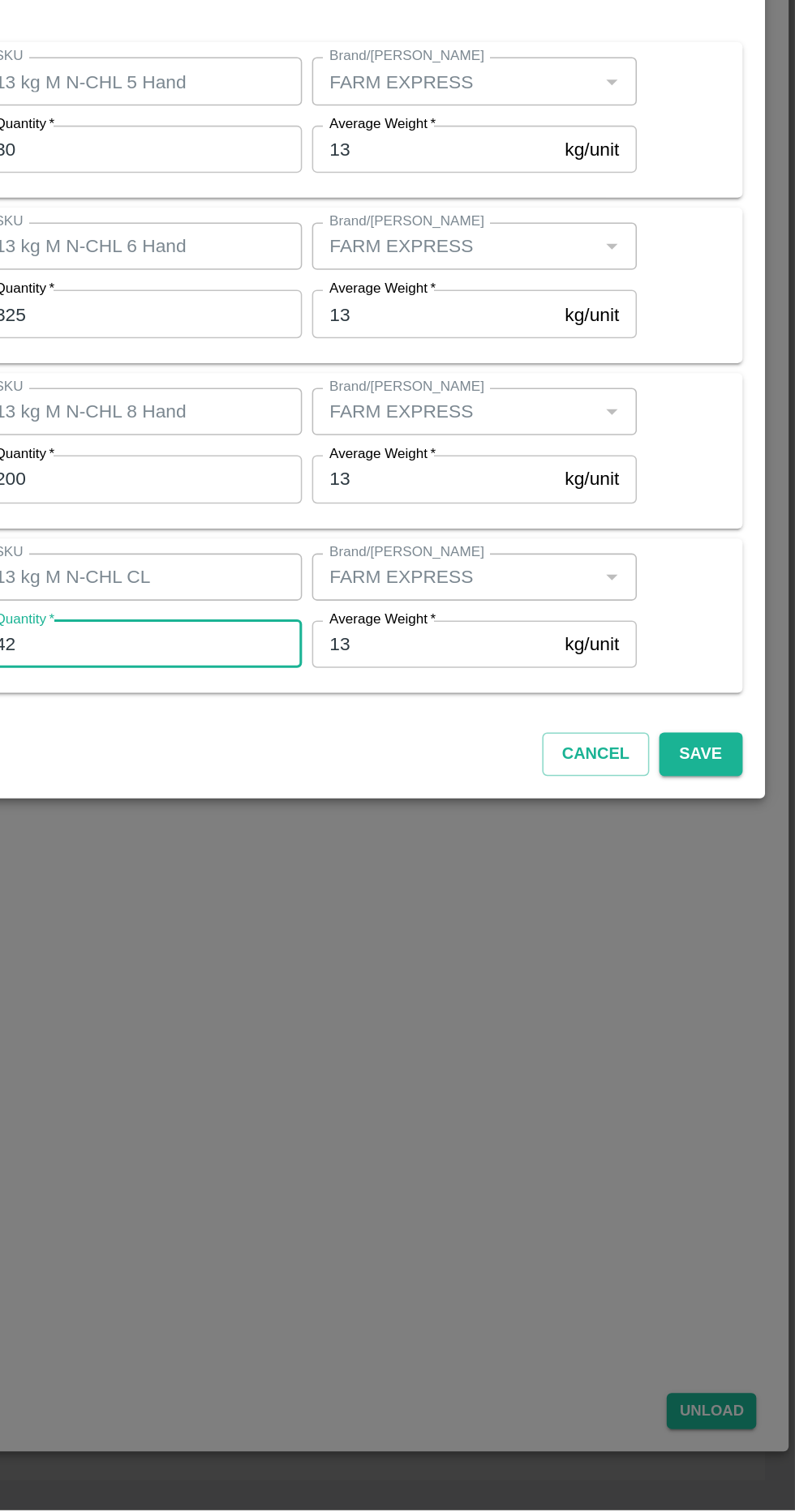
type input "42"
click at [747, 1012] on button "Save" at bounding box center [733, 1019] width 53 height 28
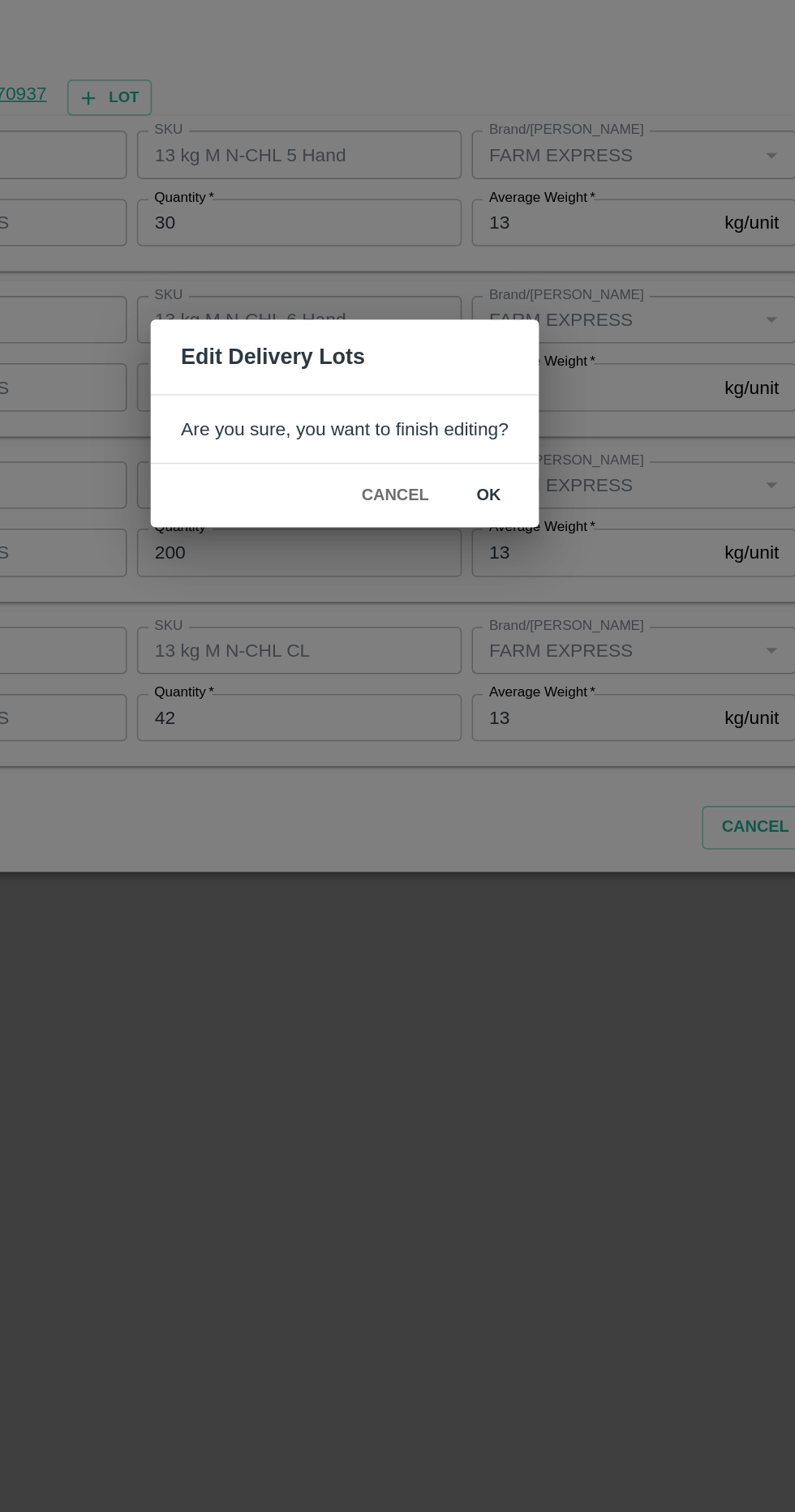
click at [496, 801] on button "ok" at bounding box center [491, 802] width 52 height 28
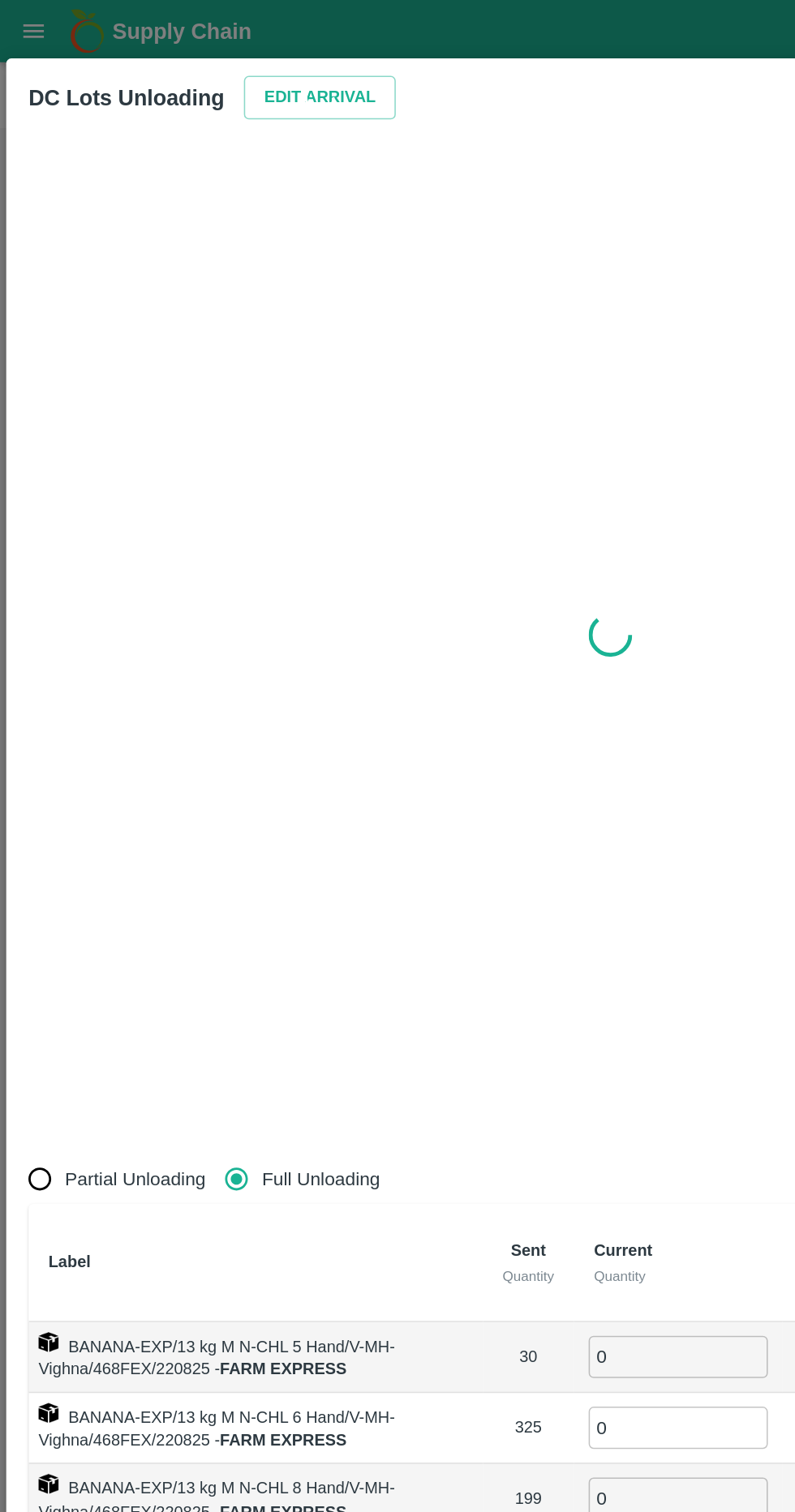
radio input "true"
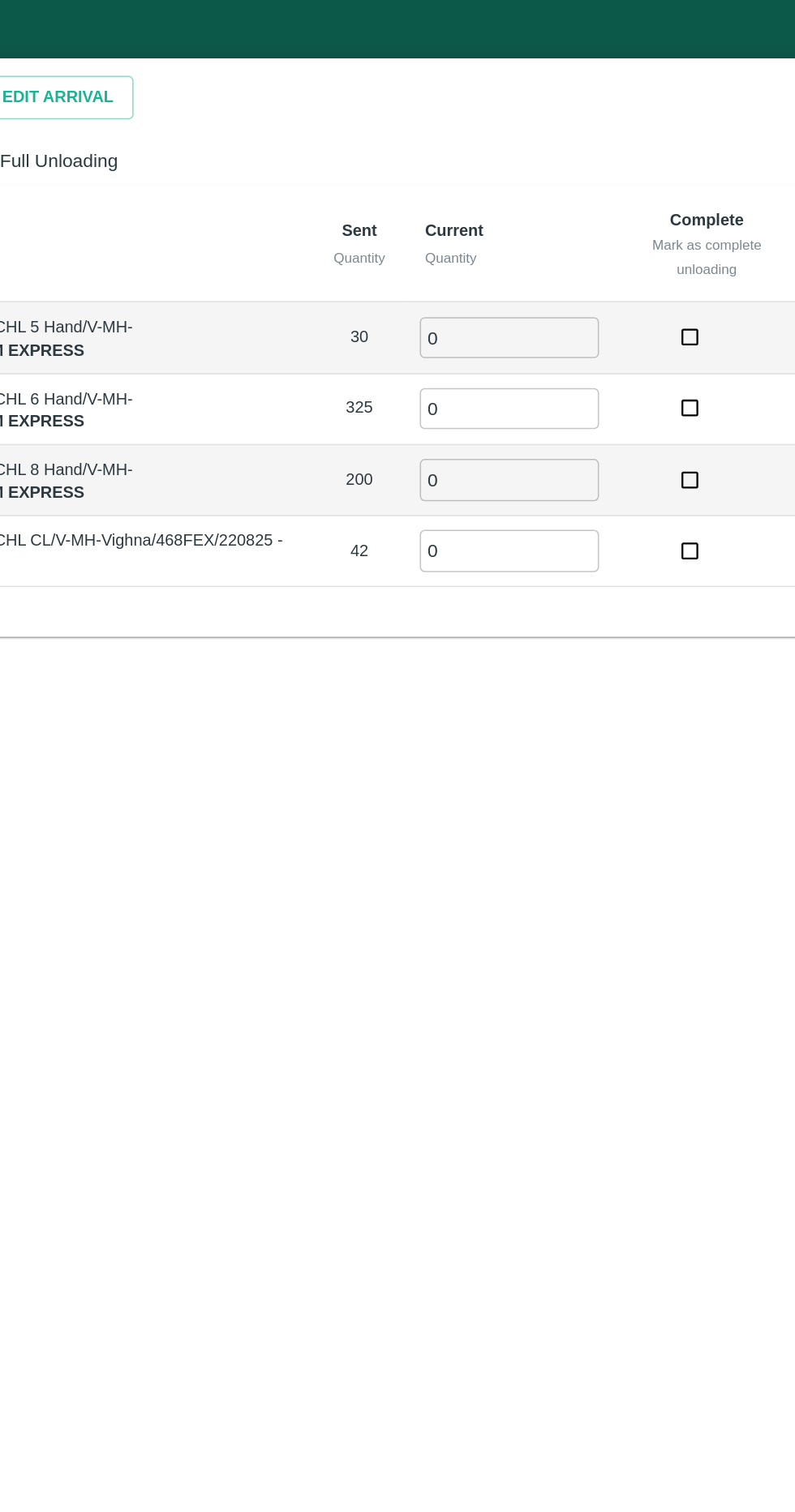
click at [534, 231] on input "0" at bounding box center [503, 219] width 117 height 27
type input "30"
click at [513, 305] on input "0" at bounding box center [503, 312] width 117 height 27
type input "0"
type input "200"
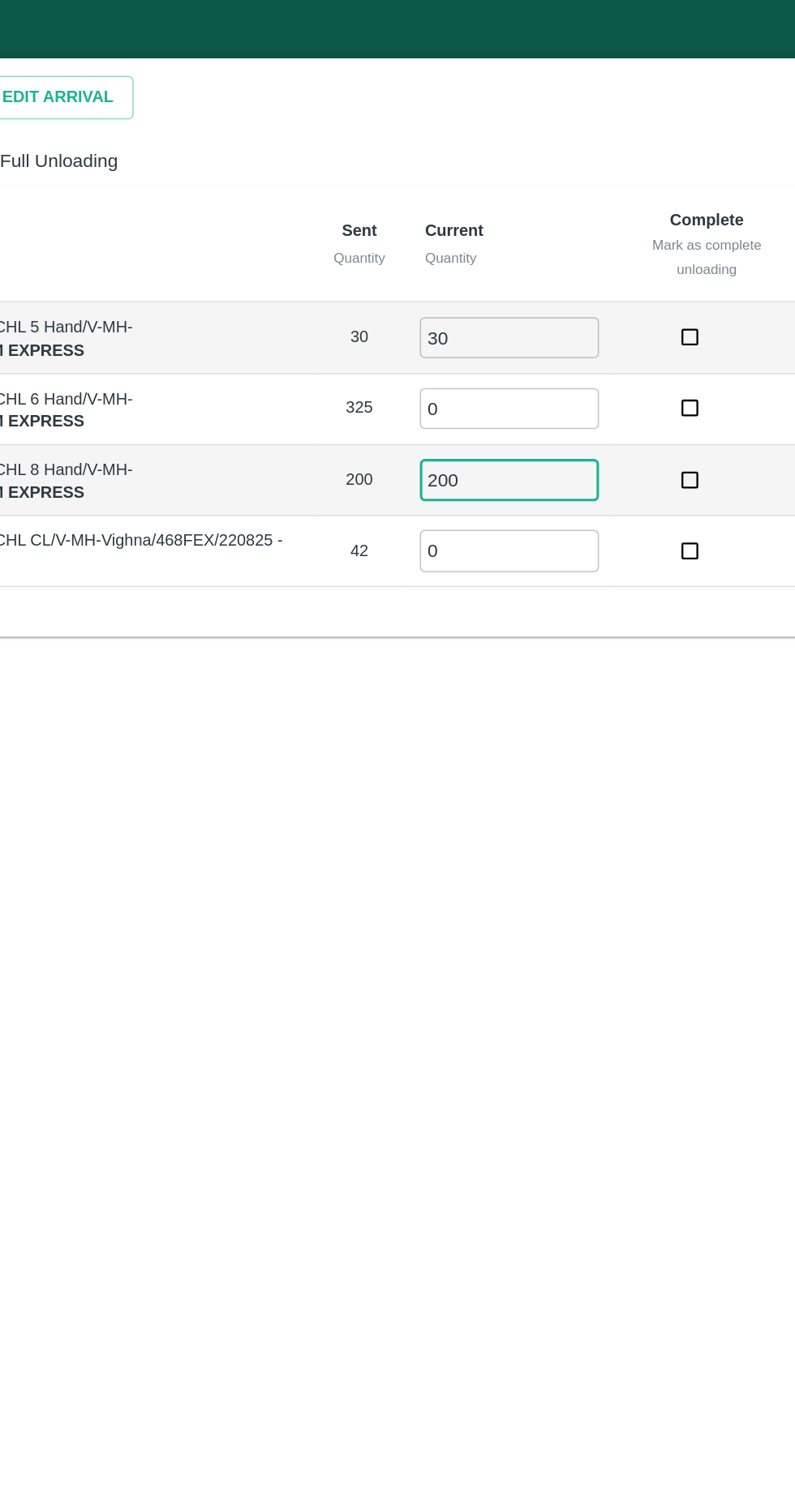
click at [526, 363] on input "0" at bounding box center [503, 358] width 117 height 27
type input "1"
type input "42"
click at [511, 261] on input "0" at bounding box center [503, 266] width 117 height 27
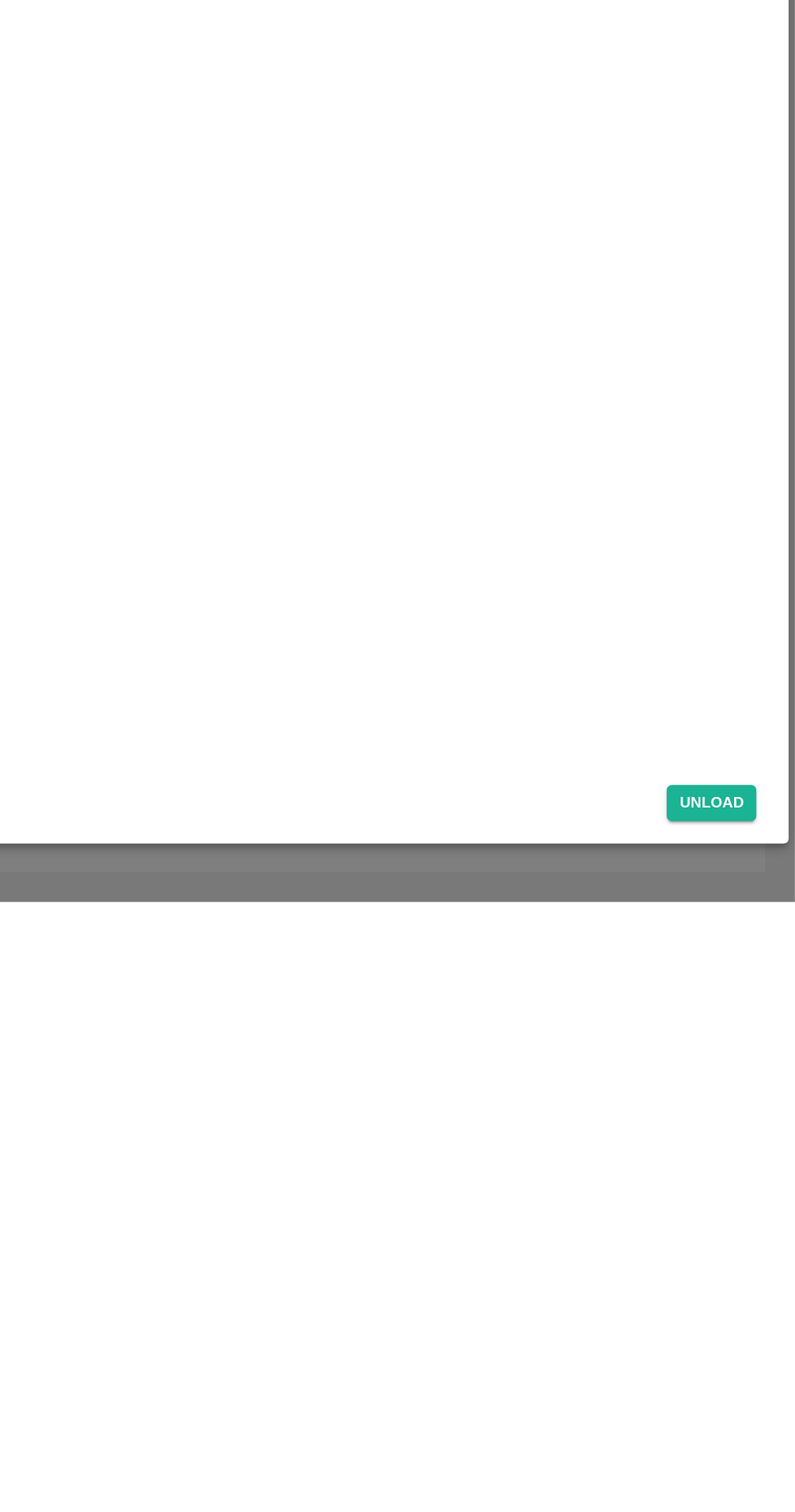
type input "325"
click at [749, 1446] on button "Unload" at bounding box center [740, 1447] width 58 height 23
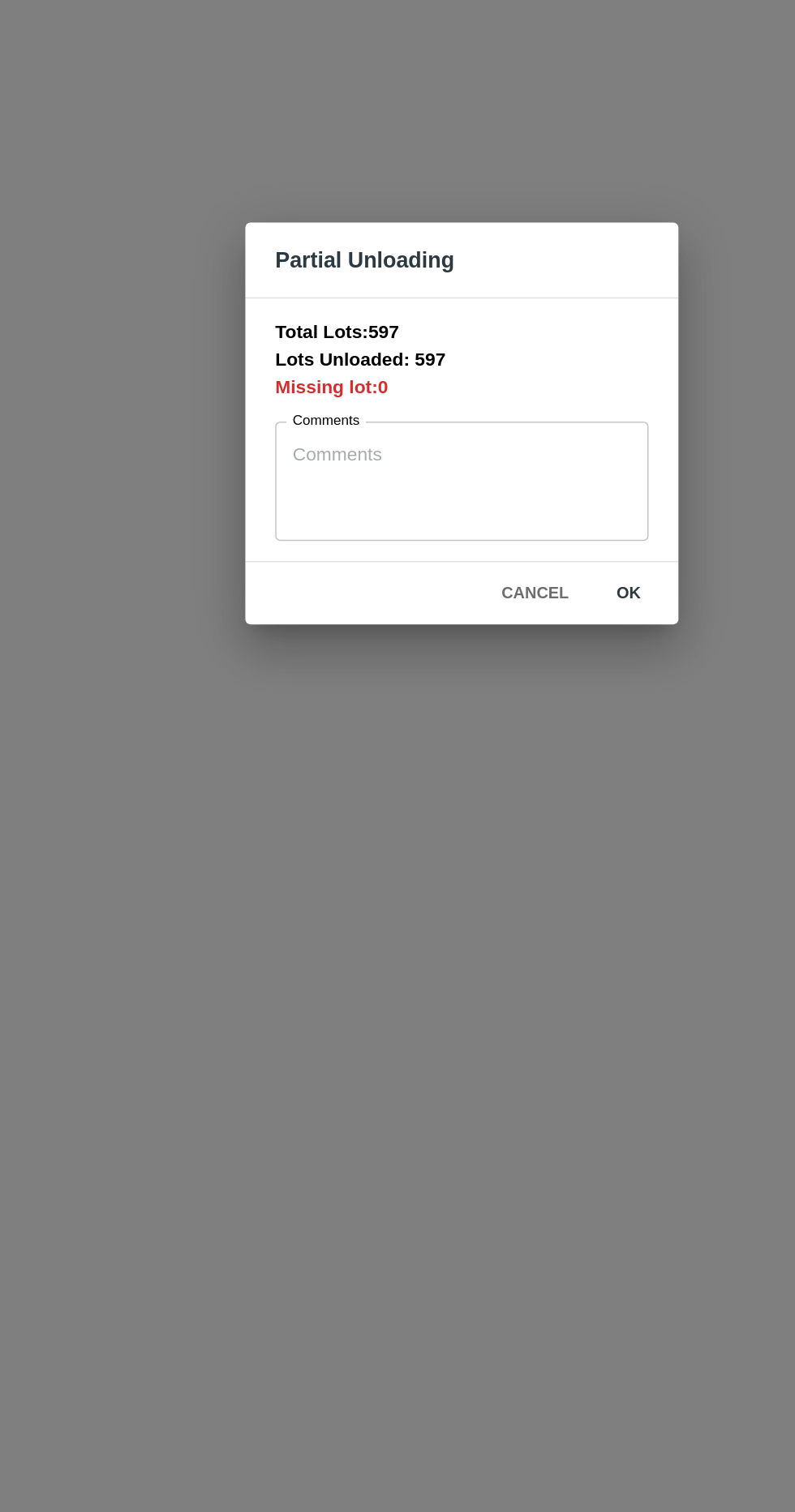
click at [515, 874] on button "ok" at bounding box center [506, 867] width 52 height 28
